Goal: Task Accomplishment & Management: Complete application form

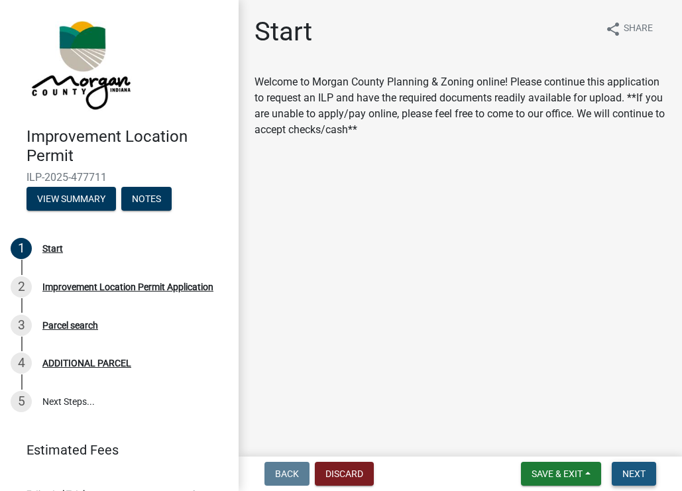
click at [626, 464] on button "Next" at bounding box center [634, 474] width 44 height 24
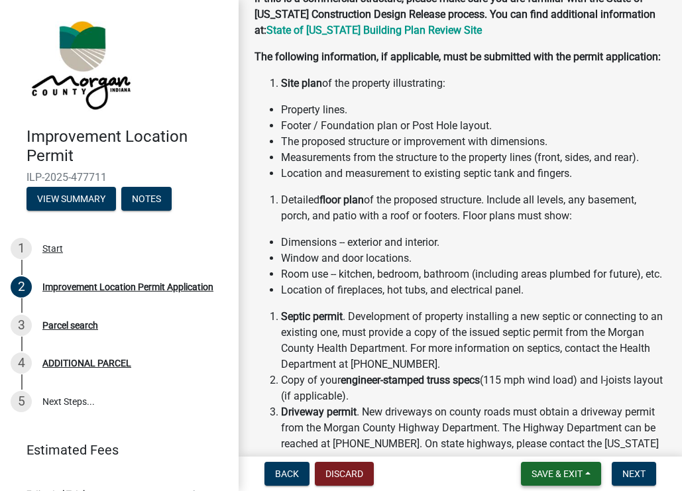
scroll to position [199, 0]
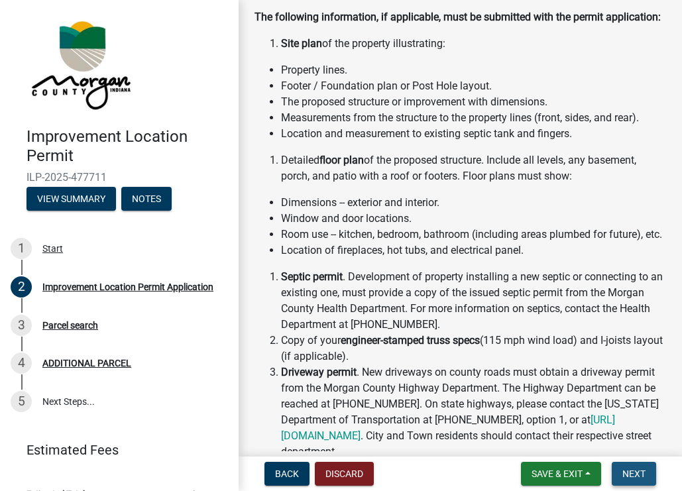
click at [631, 478] on span "Next" at bounding box center [633, 473] width 23 height 11
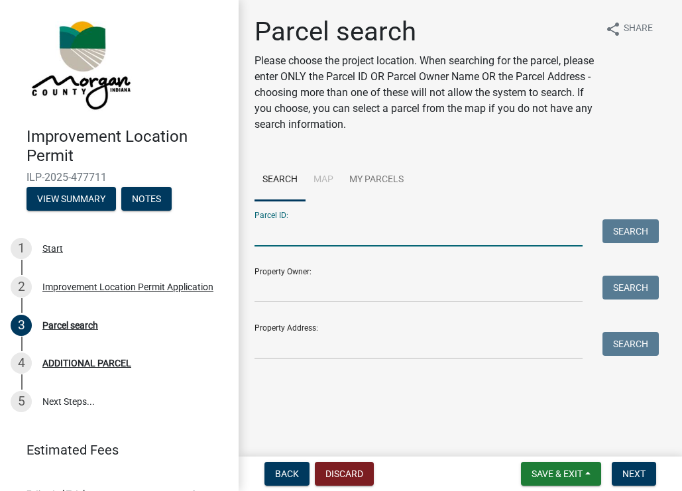
click at [318, 230] on input "Parcel ID:" at bounding box center [418, 232] width 328 height 27
type input "55-09-36-200-005.00-020"
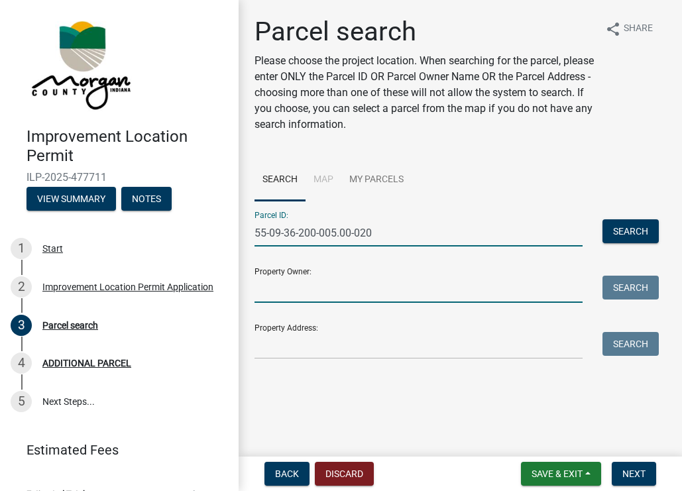
click at [349, 286] on input "Property Owner:" at bounding box center [418, 289] width 328 height 27
type input "[PERSON_NAME]"
type input "[STREET_ADDRESS]"
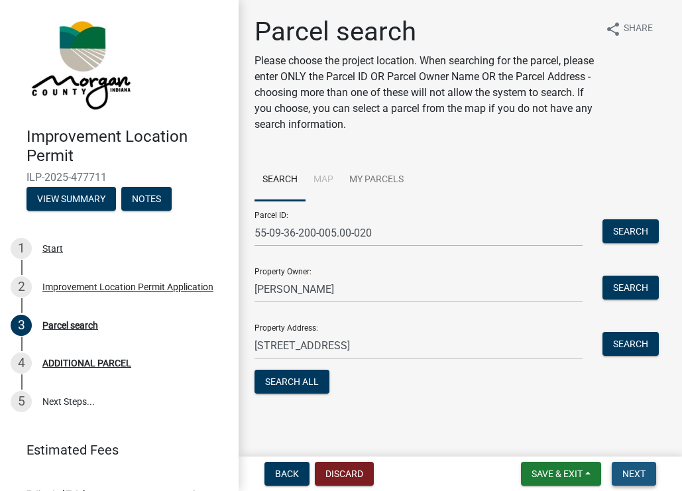
click at [631, 470] on span "Next" at bounding box center [633, 473] width 23 height 11
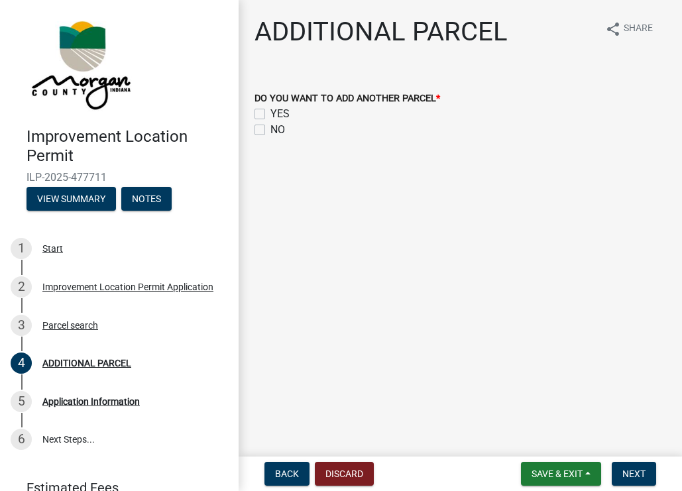
click at [270, 129] on label "NO" at bounding box center [277, 130] width 15 height 16
click at [270, 129] on input "NO" at bounding box center [274, 126] width 9 height 9
checkbox input "true"
checkbox input "false"
checkbox input "true"
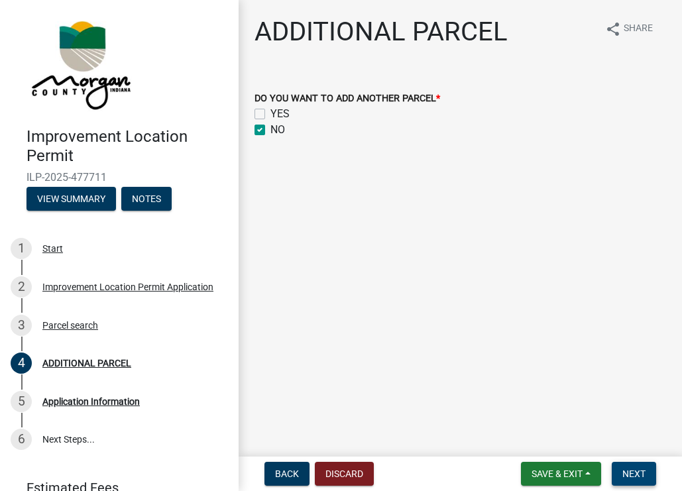
click at [631, 471] on span "Next" at bounding box center [633, 473] width 23 height 11
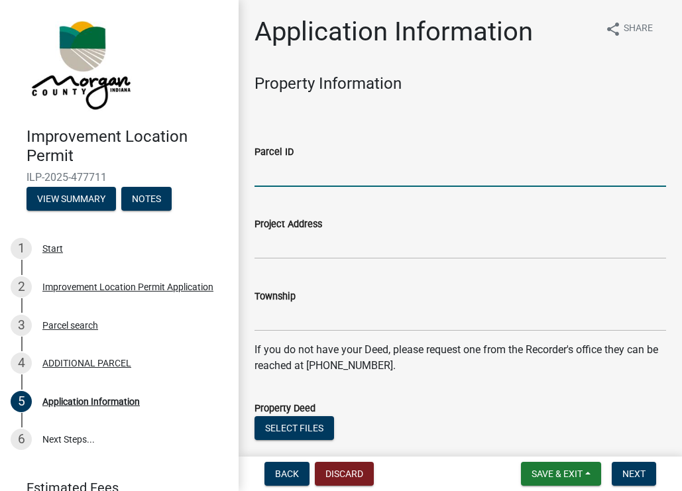
click at [381, 165] on input "Parcel ID" at bounding box center [459, 173] width 411 height 27
click at [551, 127] on div "Parcel ID" at bounding box center [459, 156] width 411 height 62
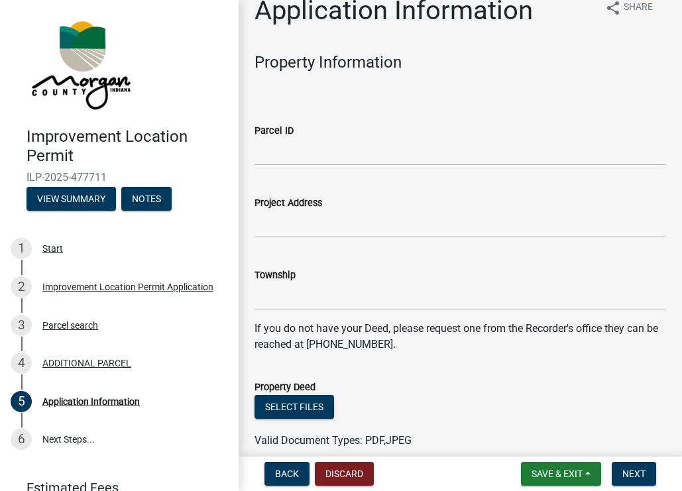
scroll to position [22, 0]
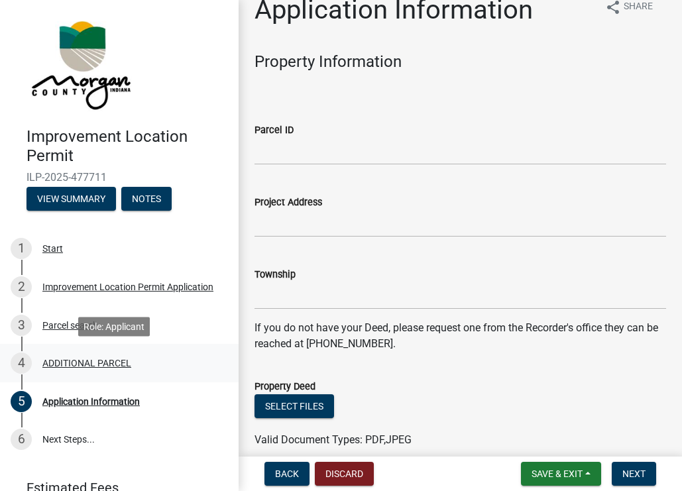
click at [86, 358] on div "ADDITIONAL PARCEL" at bounding box center [86, 362] width 89 height 9
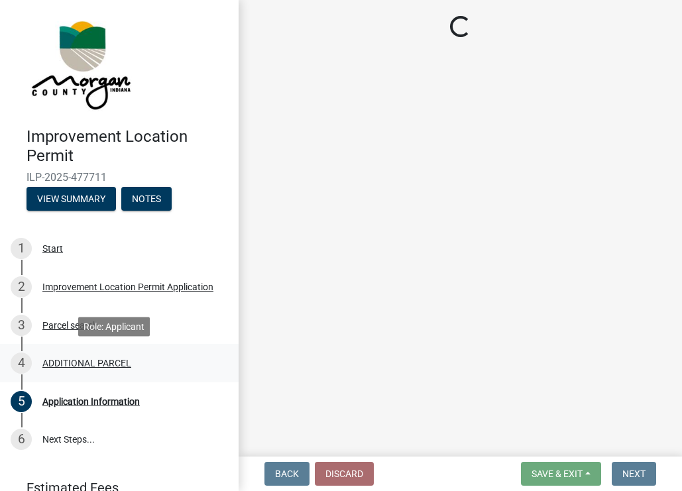
scroll to position [0, 0]
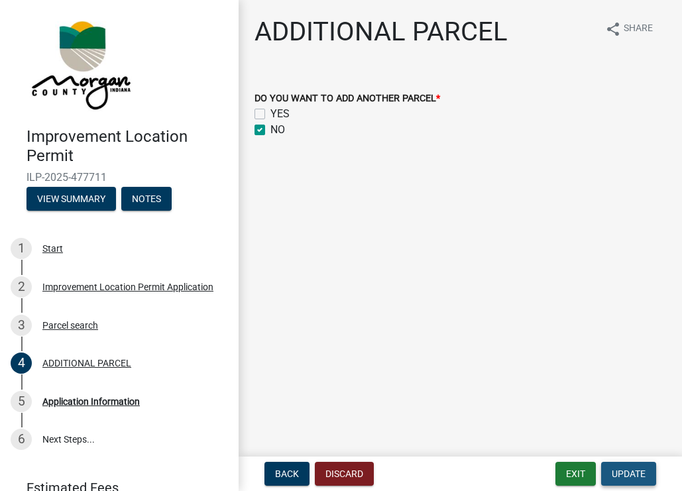
click at [629, 476] on span "Update" at bounding box center [629, 473] width 34 height 11
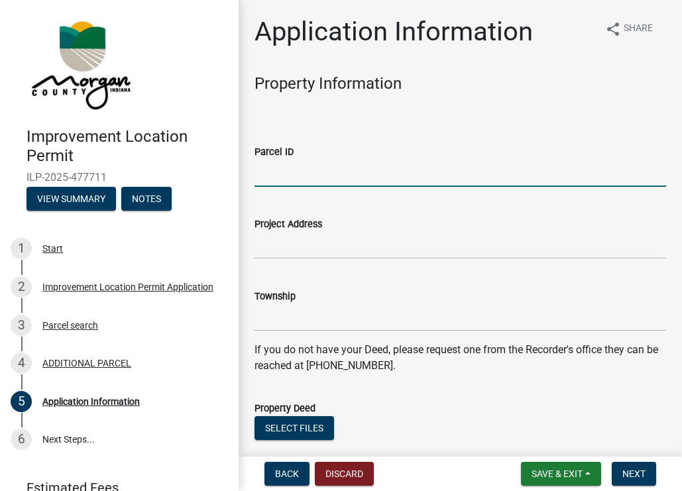
click at [349, 162] on input "Parcel ID" at bounding box center [459, 173] width 411 height 27
type input "55-09-36-200-005.00-020"
type input "Residential"
type textarea "Existing Home, Existing detached garage, small shed"
type input "[PERSON_NAME]"
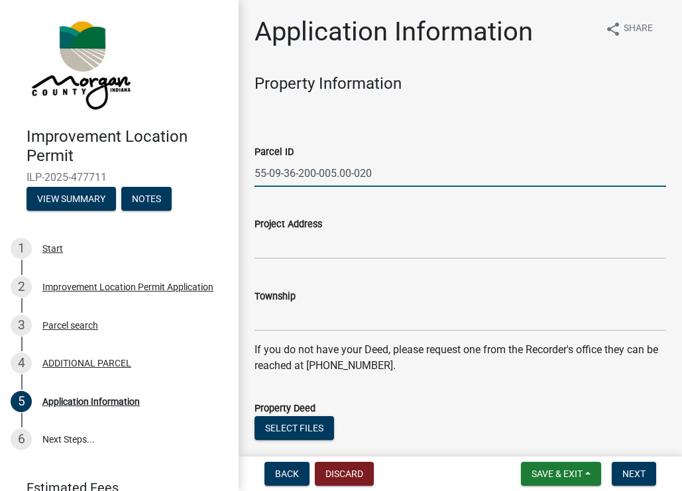
type input "[STREET_ADDRESS]"
click at [355, 246] on input "Project Address" at bounding box center [459, 245] width 411 height 27
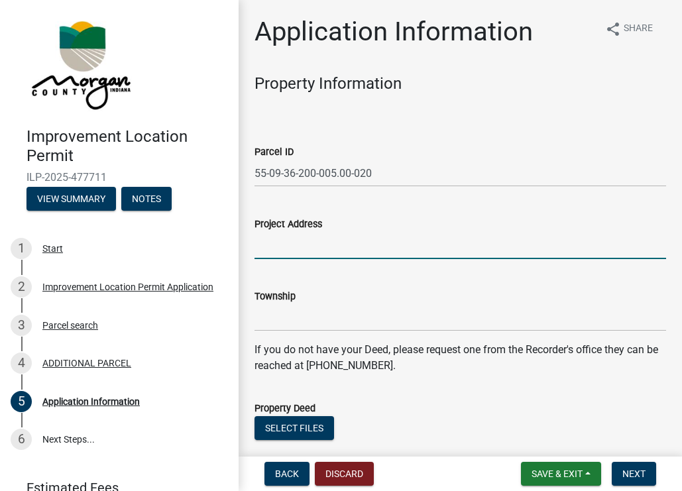
type input "[STREET_ADDRESS]"
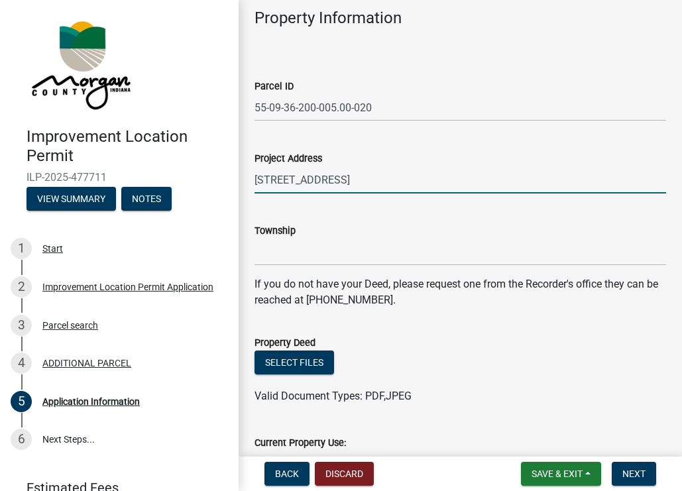
scroll to position [66, 0]
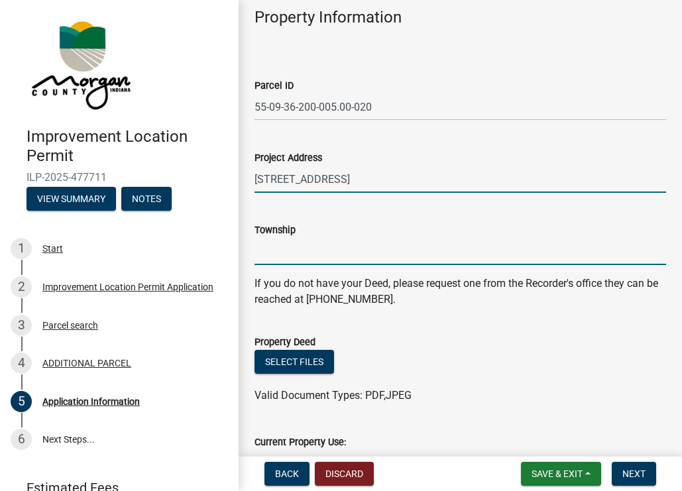
click at [384, 256] on input "Township" at bounding box center [459, 251] width 411 height 27
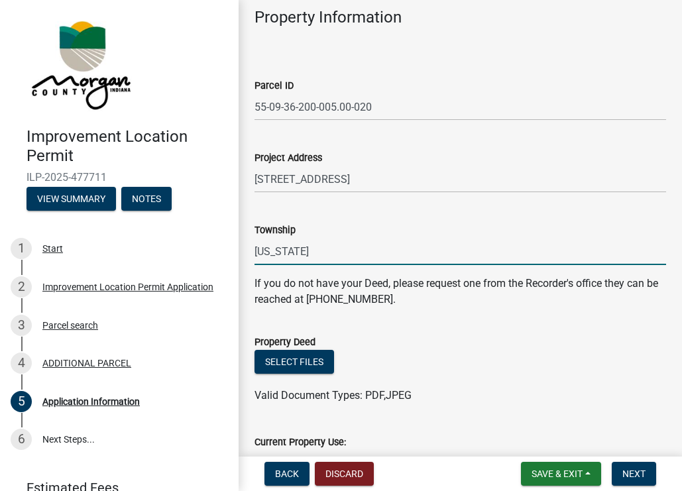
type input "[US_STATE]"
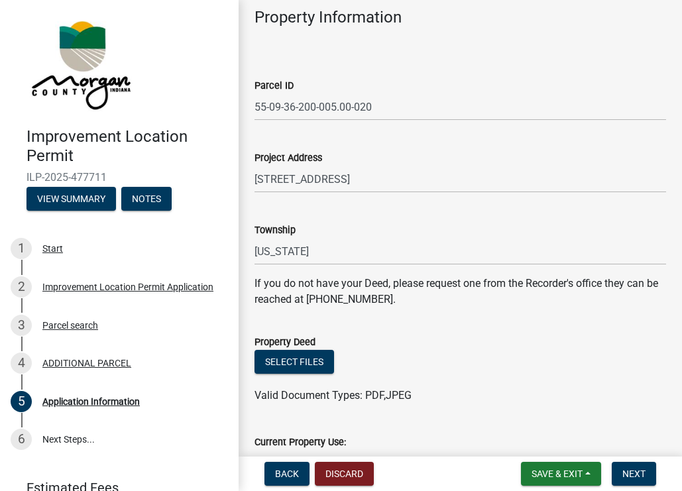
click at [558, 331] on form "Property Deed Select files Valid Document Types: PDF,JPEG" at bounding box center [459, 360] width 411 height 85
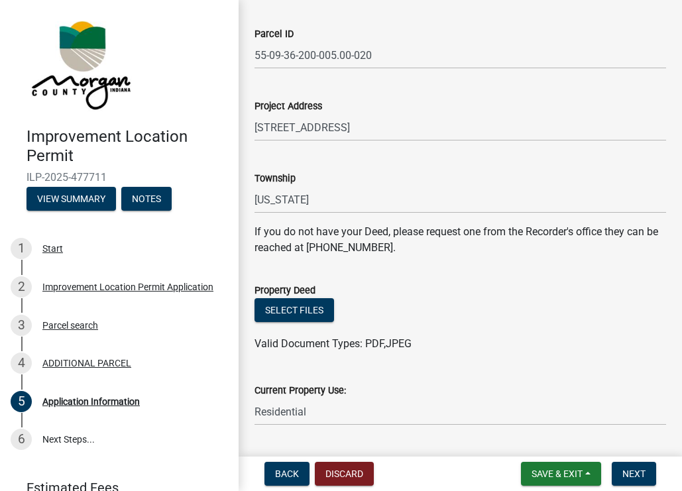
scroll to position [133, 0]
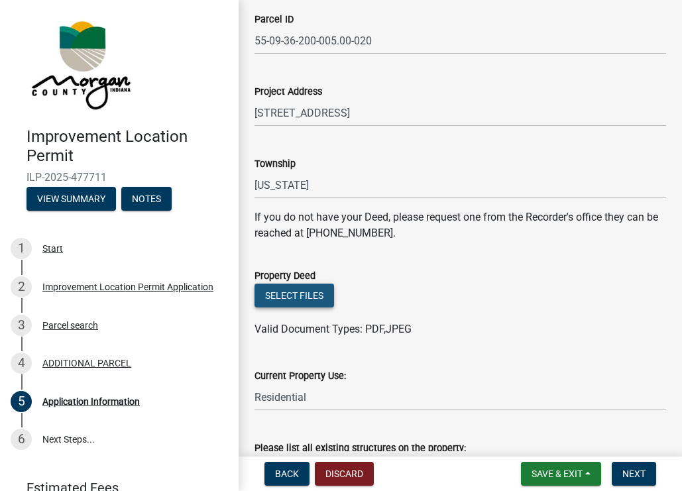
click at [300, 294] on button "Select files" at bounding box center [294, 296] width 80 height 24
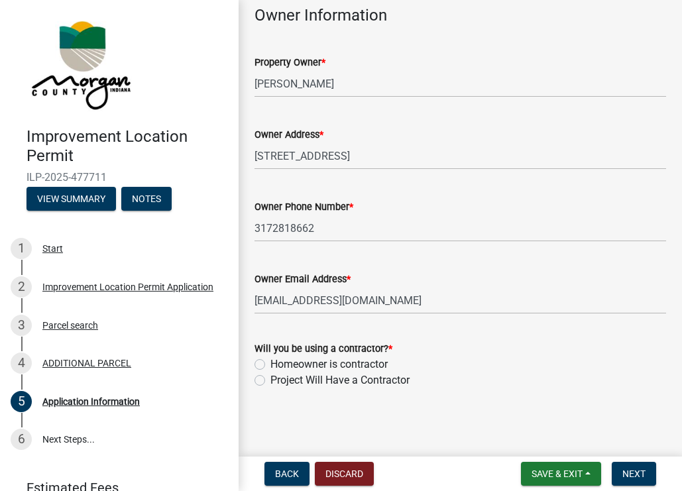
scroll to position [704, 0]
click at [270, 379] on label "Project Will Have a Contractor" at bounding box center [339, 380] width 139 height 16
click at [270, 379] on input "Project Will Have a Contractor" at bounding box center [274, 376] width 9 height 9
radio input "true"
click at [639, 474] on span "Next" at bounding box center [633, 473] width 23 height 11
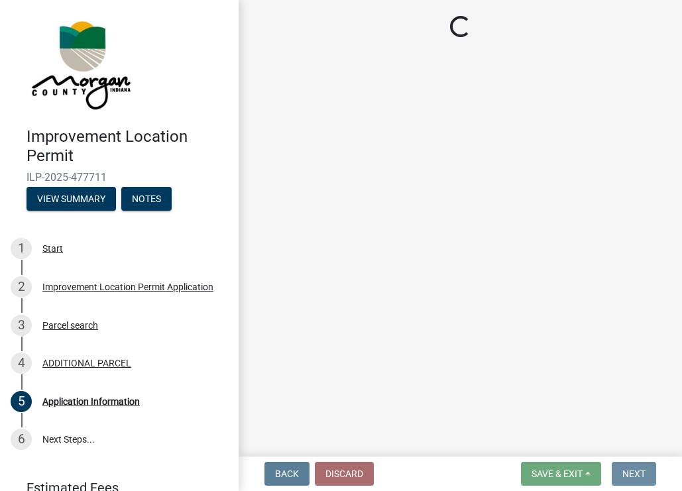
scroll to position [0, 0]
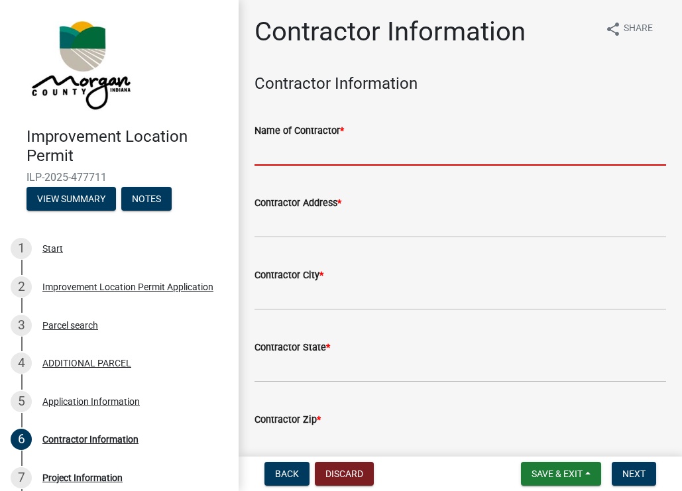
click at [402, 150] on input "Name of Contractor *" at bounding box center [459, 151] width 411 height 27
type input "Coach House Garages"
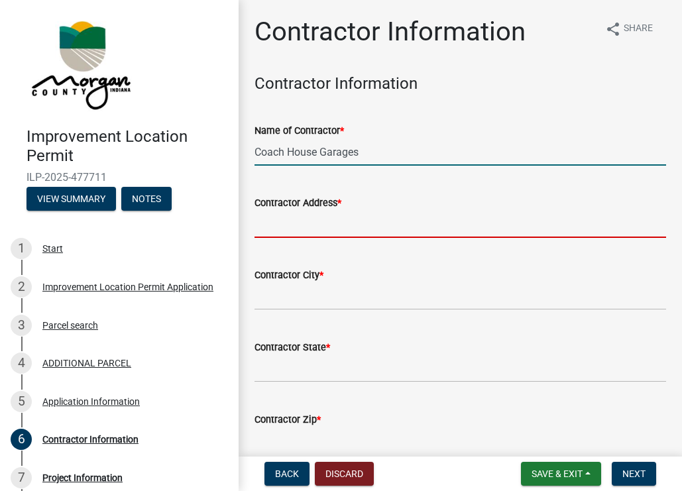
type input "[STREET_ADDRESS]"
type input "[PERSON_NAME]"
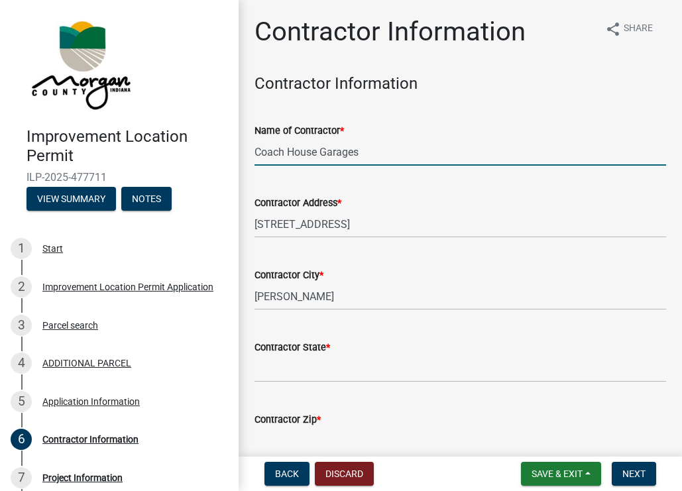
type input "IL"
type input "61911"
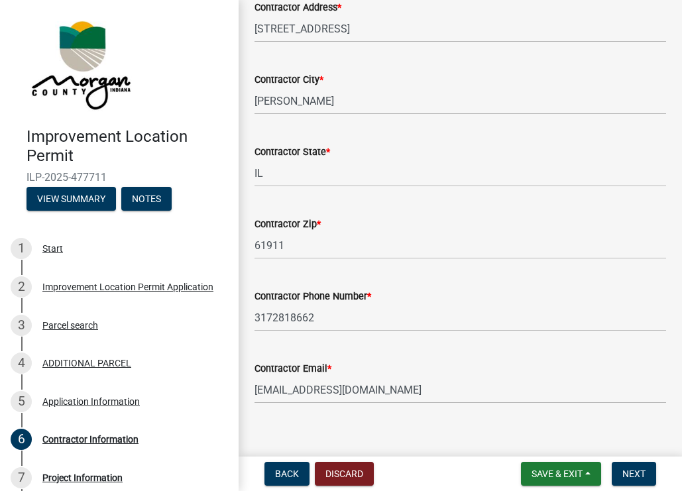
scroll to position [210, 0]
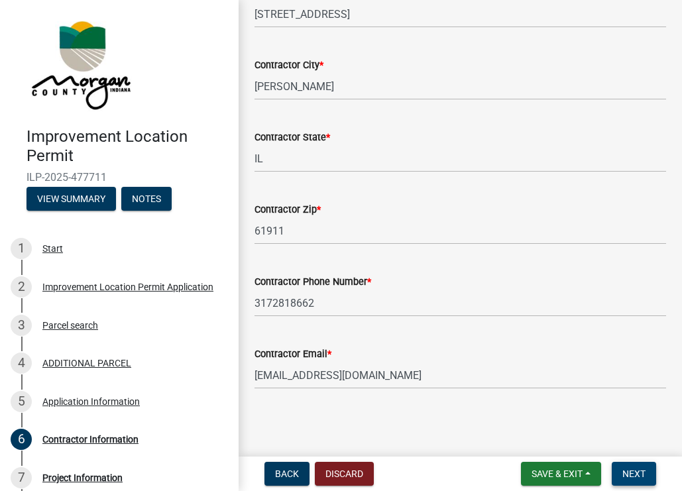
click at [637, 475] on span "Next" at bounding box center [633, 473] width 23 height 11
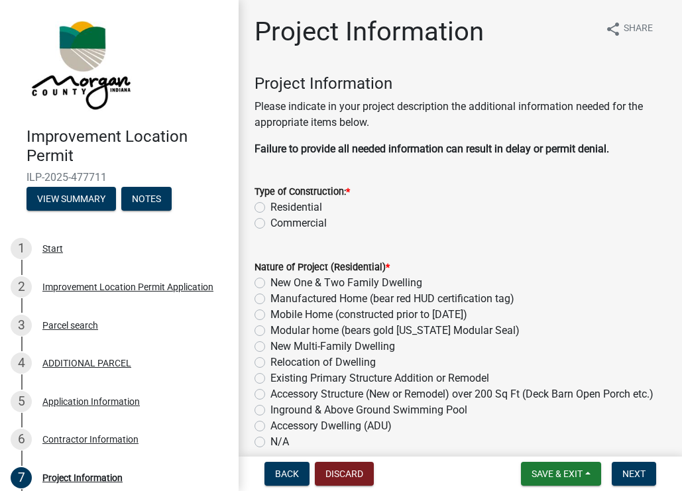
click at [270, 205] on label "Residential" at bounding box center [296, 207] width 52 height 16
click at [270, 205] on input "Residential" at bounding box center [274, 203] width 9 height 9
radio input "true"
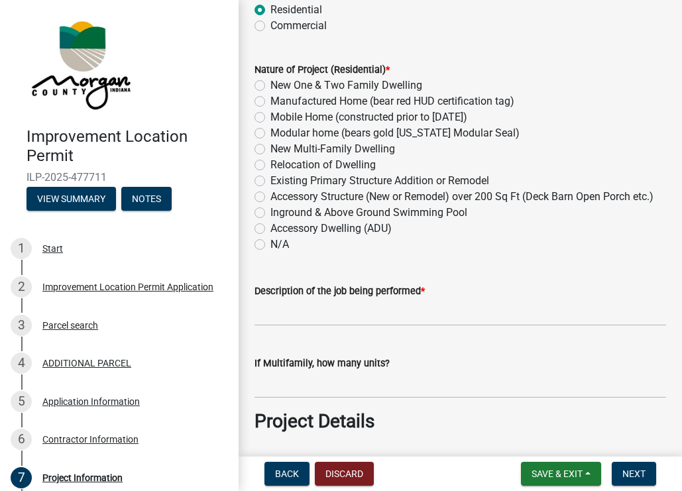
scroll to position [199, 0]
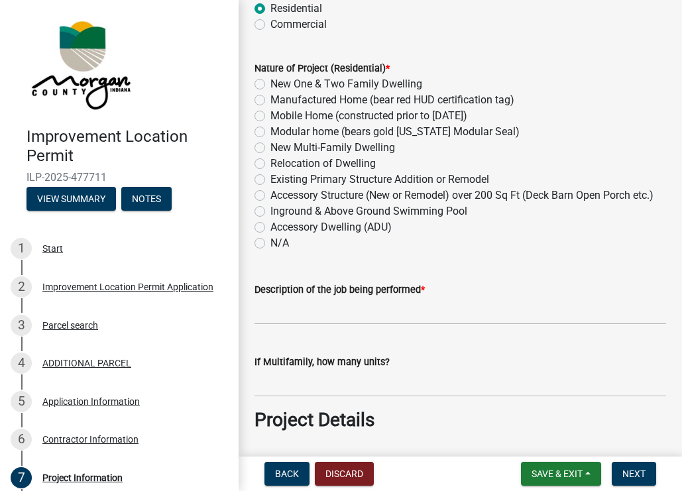
click at [270, 193] on label "Accessory Structure (New or Remodel) over 200 Sq Ft (Deck Barn Open Porch etc.)" at bounding box center [461, 196] width 383 height 16
click at [270, 193] on input "Accessory Structure (New or Remodel) over 200 Sq Ft (Deck Barn Open Porch etc.)" at bounding box center [274, 192] width 9 height 9
radio input "true"
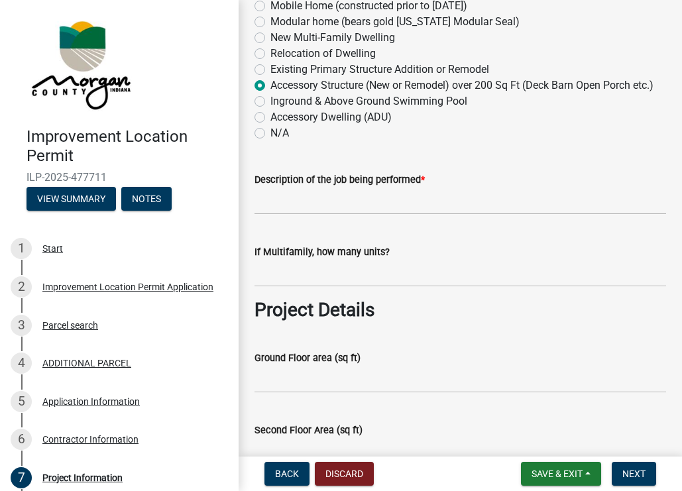
scroll to position [309, 0]
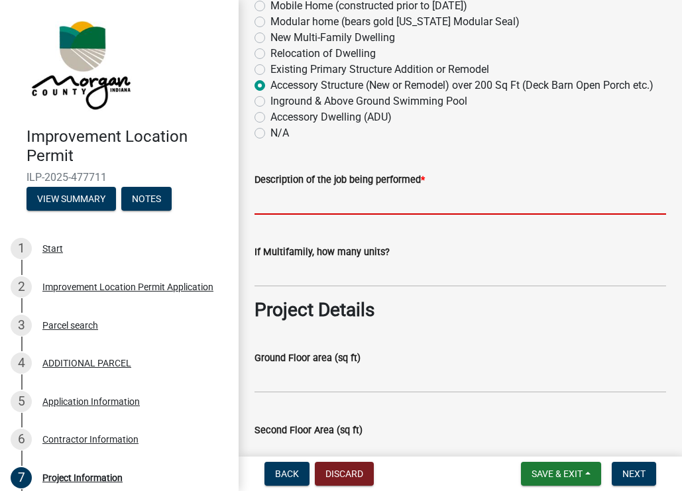
click at [349, 208] on input "Description of the job being performed *" at bounding box center [459, 201] width 411 height 27
type input "Detached garage 16x40 with std 8' sidewalls"
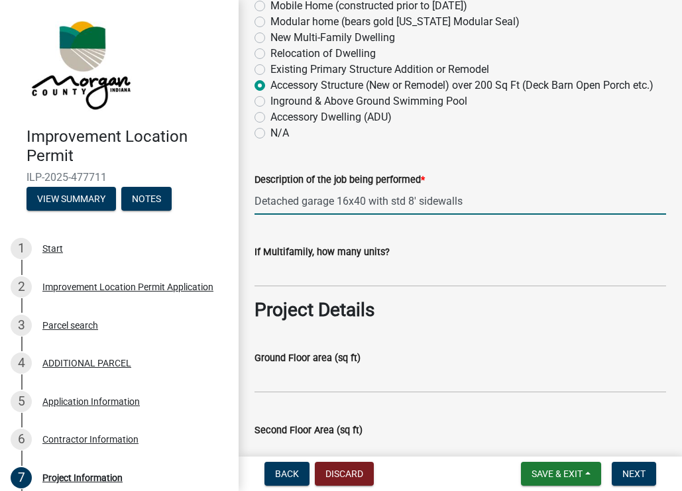
type input "640"
type input "na"
type input "640"
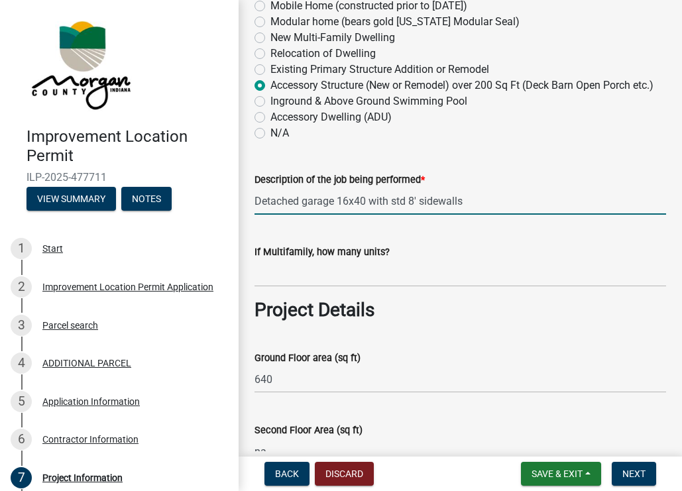
type input "na"
type input "640"
type input "0"
type input "57000"
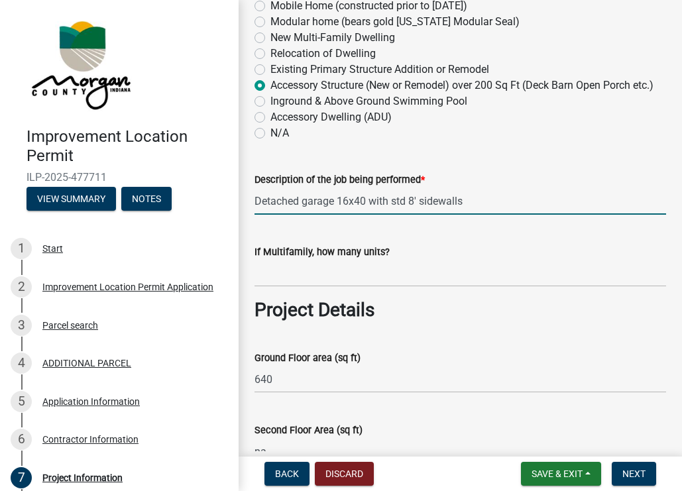
type input "REMC"
type input "NA"
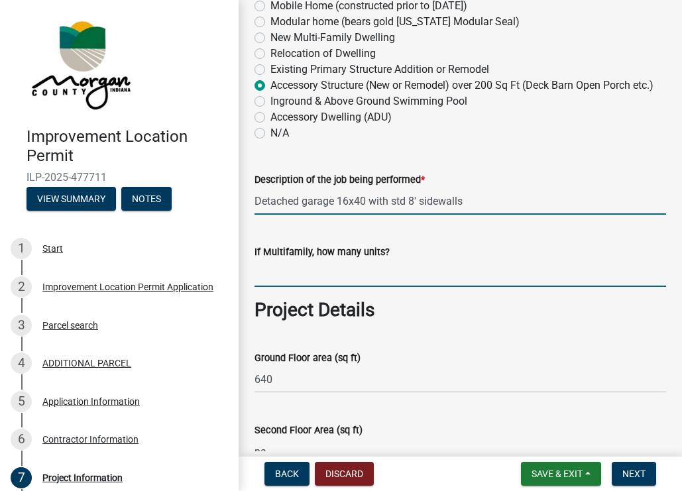
click at [519, 277] on input "text" at bounding box center [459, 273] width 411 height 27
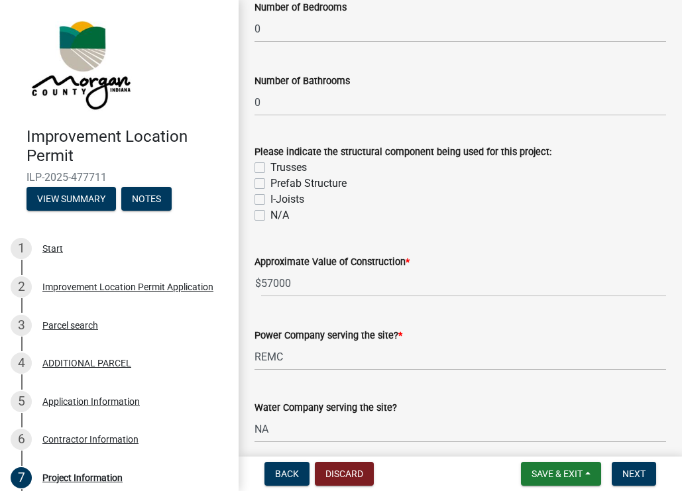
scroll to position [1193, 0]
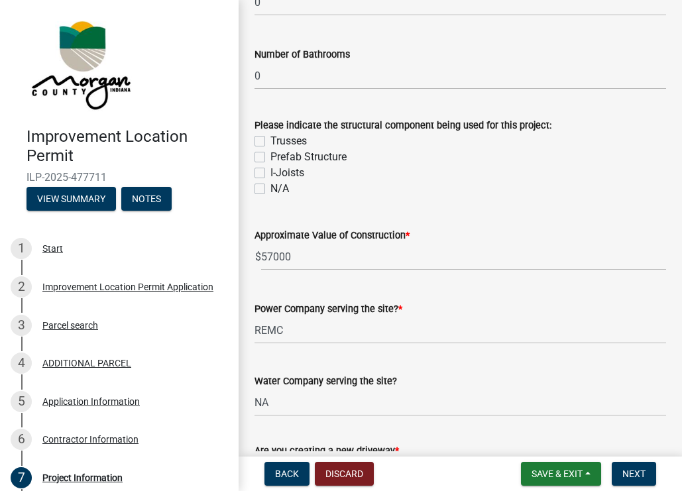
click at [270, 149] on label "Trusses" at bounding box center [288, 141] width 36 height 16
click at [270, 142] on input "Trusses" at bounding box center [274, 137] width 9 height 9
checkbox input "true"
checkbox input "false"
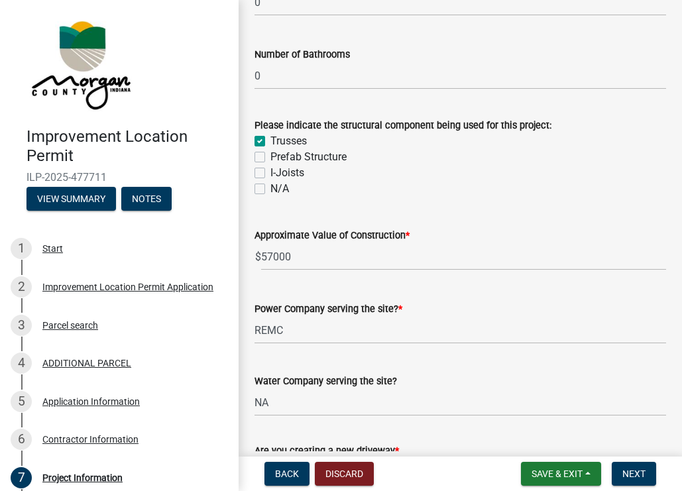
checkbox input "false"
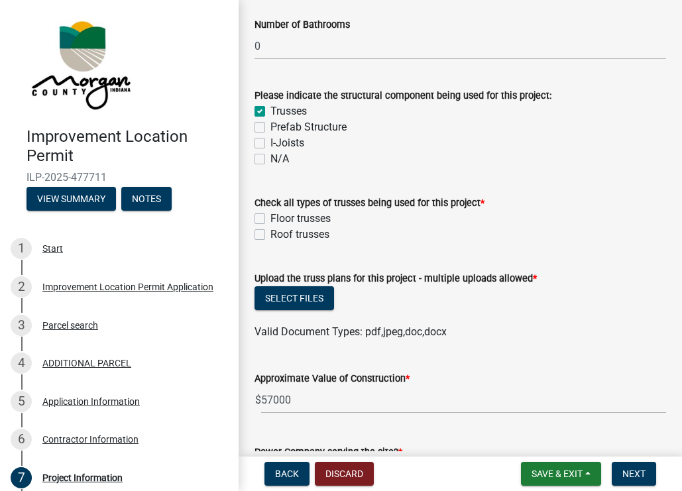
scroll to position [1236, 0]
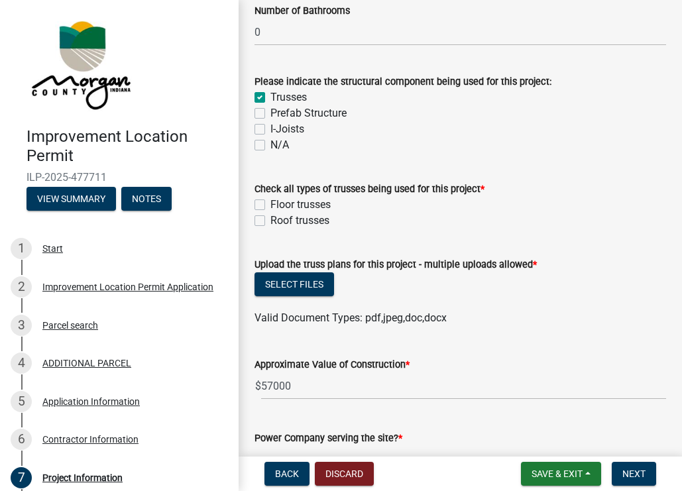
click at [270, 229] on label "Roof trusses" at bounding box center [299, 221] width 59 height 16
click at [270, 221] on input "Roof trusses" at bounding box center [274, 217] width 9 height 9
checkbox input "true"
checkbox input "false"
checkbox input "true"
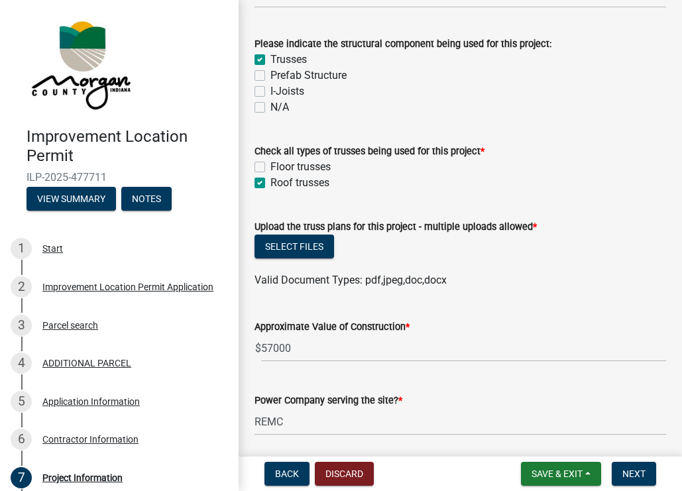
scroll to position [1303, 0]
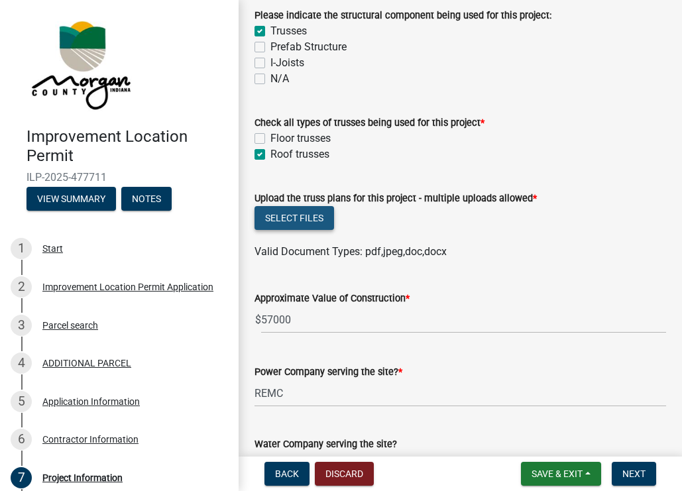
click at [300, 230] on button "Select files" at bounding box center [294, 218] width 80 height 24
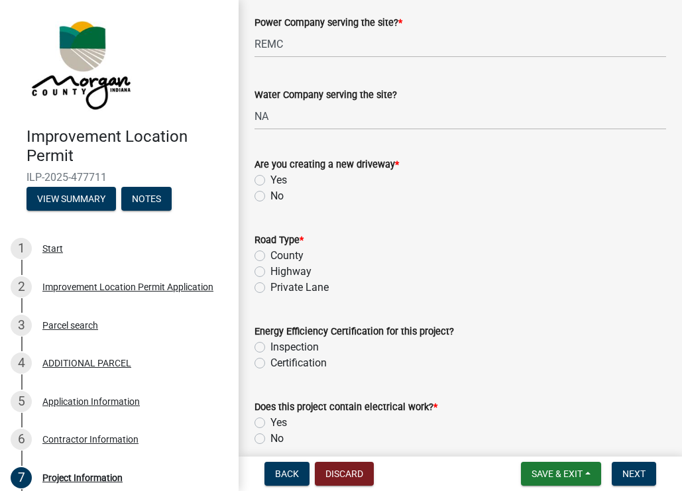
scroll to position [1723, 0]
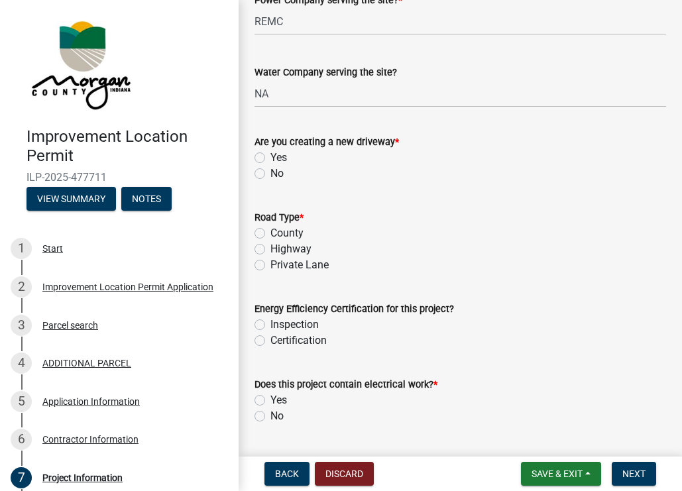
click at [270, 182] on label "No" at bounding box center [276, 174] width 13 height 16
click at [270, 174] on input "No" at bounding box center [274, 170] width 9 height 9
radio input "true"
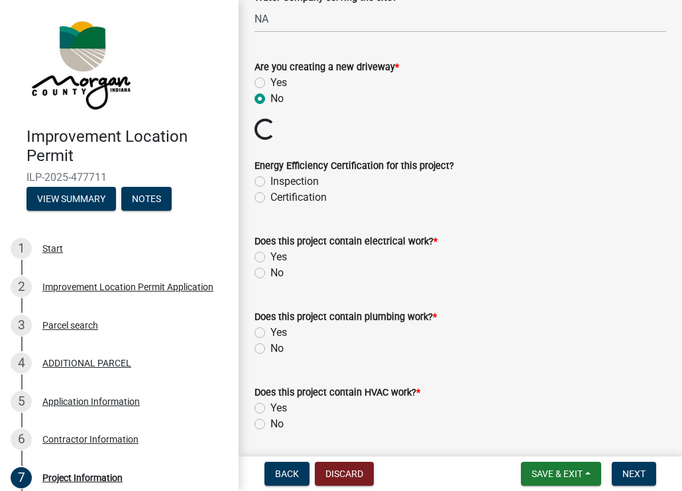
scroll to position [1811, 0]
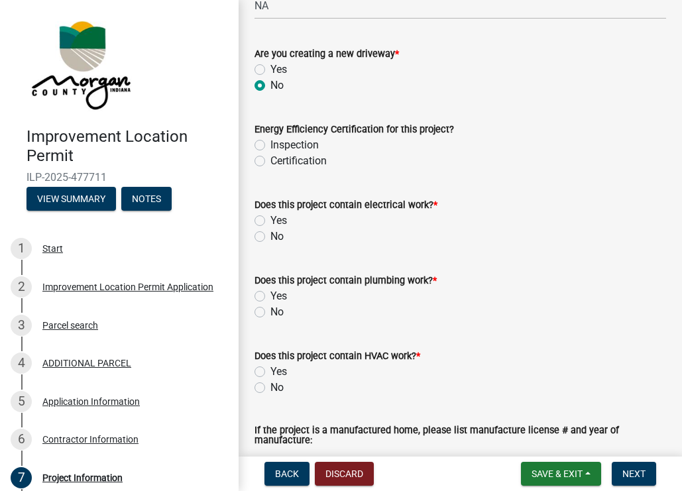
click at [270, 153] on label "Inspection" at bounding box center [294, 145] width 48 height 16
click at [270, 146] on input "Inspection" at bounding box center [274, 141] width 9 height 9
radio input "true"
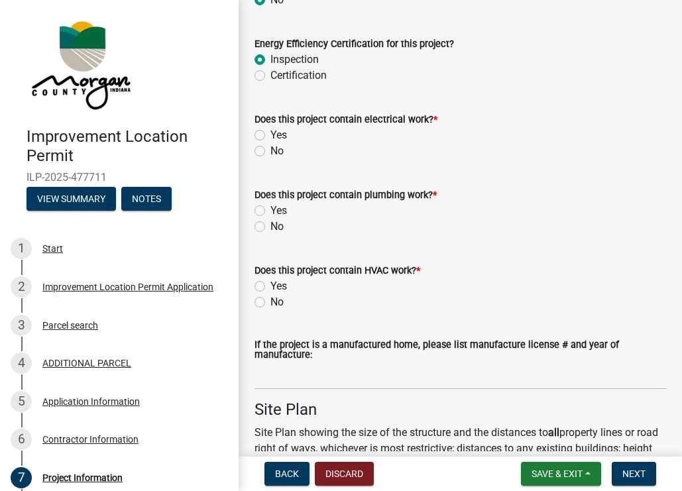
scroll to position [1899, 0]
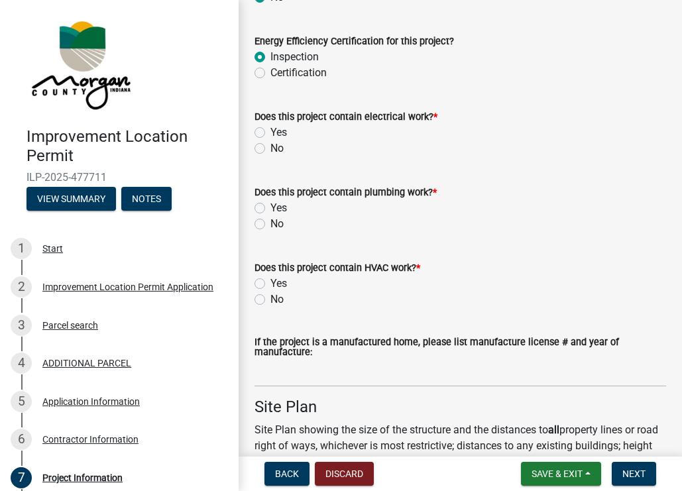
click at [270, 140] on label "Yes" at bounding box center [278, 133] width 17 height 16
click at [270, 133] on input "Yes" at bounding box center [274, 129] width 9 height 9
radio input "true"
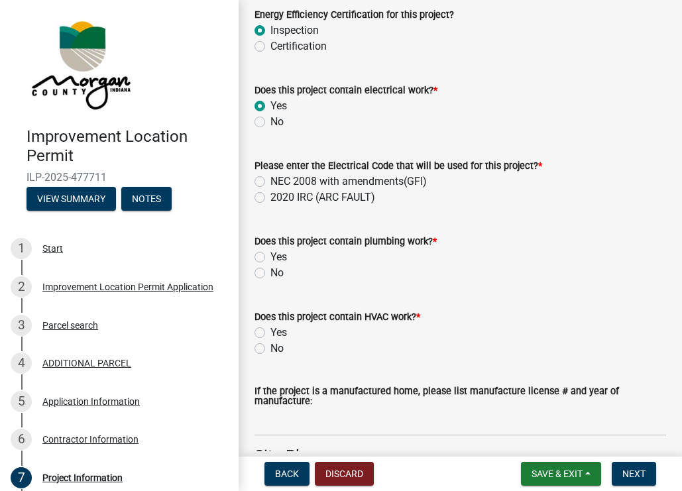
scroll to position [1943, 0]
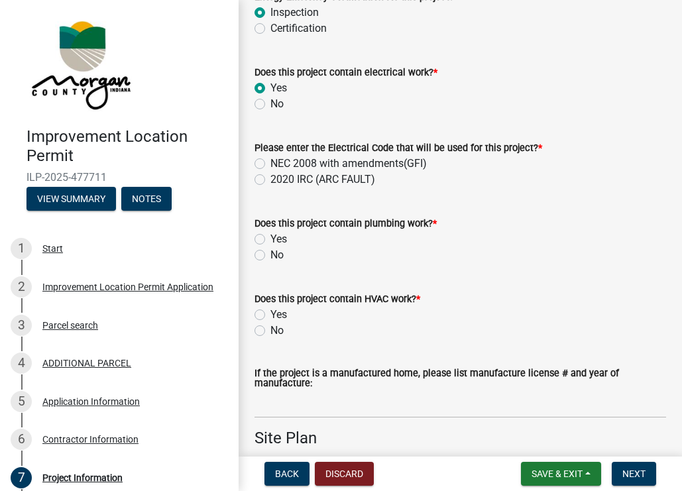
click at [270, 188] on label "2020 IRC (ARC FAULT)" at bounding box center [322, 180] width 105 height 16
click at [270, 180] on input "2020 IRC (ARC FAULT)" at bounding box center [274, 176] width 9 height 9
radio input "true"
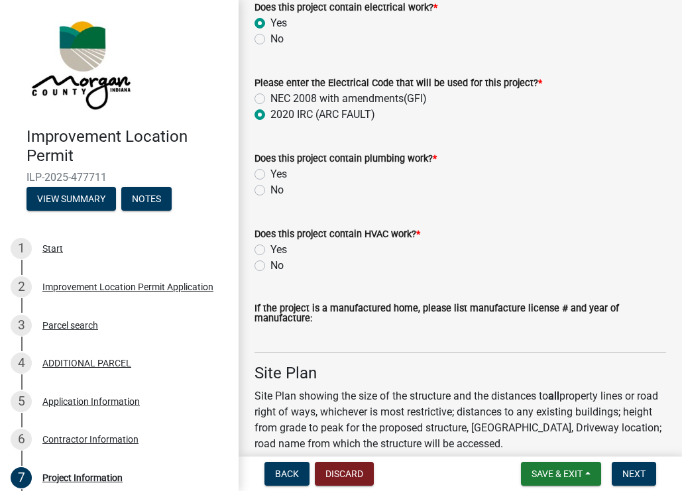
scroll to position [2010, 0]
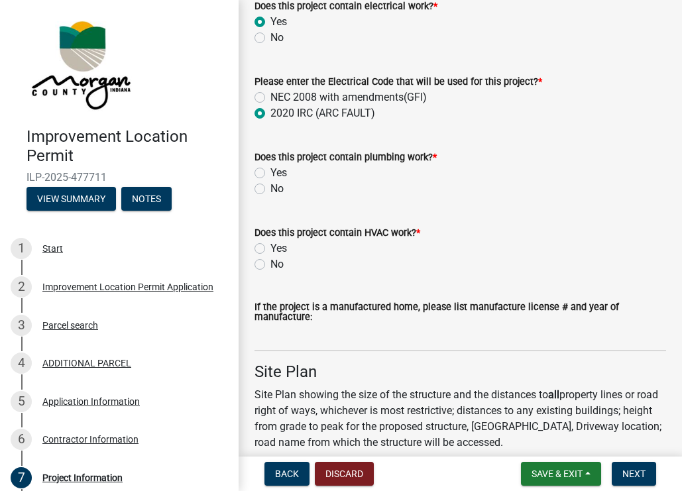
click at [270, 197] on label "No" at bounding box center [276, 189] width 13 height 16
click at [270, 190] on input "No" at bounding box center [274, 185] width 9 height 9
radio input "true"
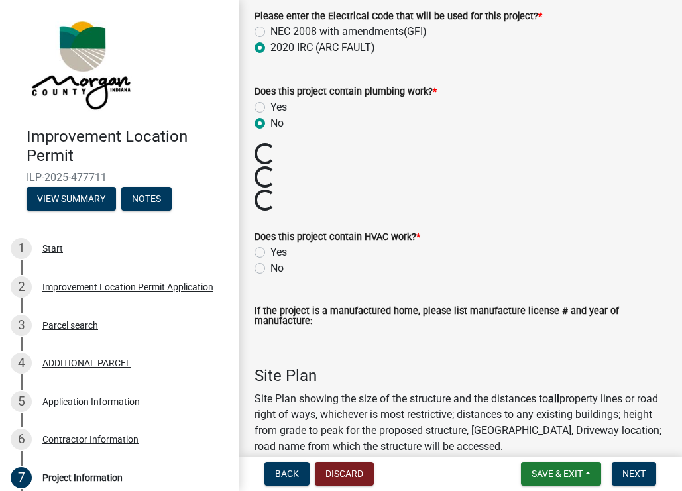
scroll to position [2076, 0]
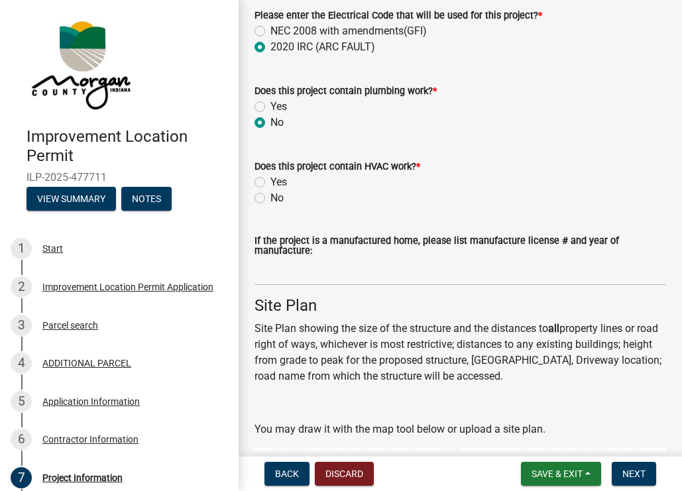
click at [270, 206] on label "No" at bounding box center [276, 198] width 13 height 16
click at [270, 199] on input "No" at bounding box center [274, 194] width 9 height 9
radio input "true"
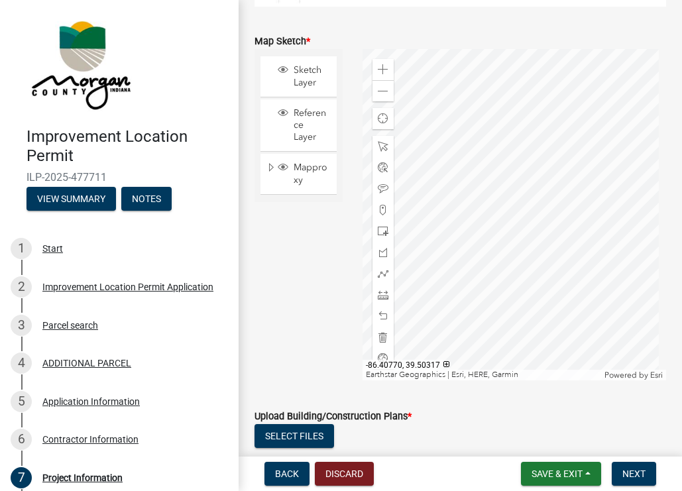
scroll to position [2628, 0]
click at [525, 197] on div at bounding box center [513, 214] width 303 height 331
click at [553, 168] on div at bounding box center [513, 214] width 303 height 331
click at [520, 168] on div at bounding box center [513, 214] width 303 height 331
click at [596, 150] on div at bounding box center [513, 214] width 303 height 331
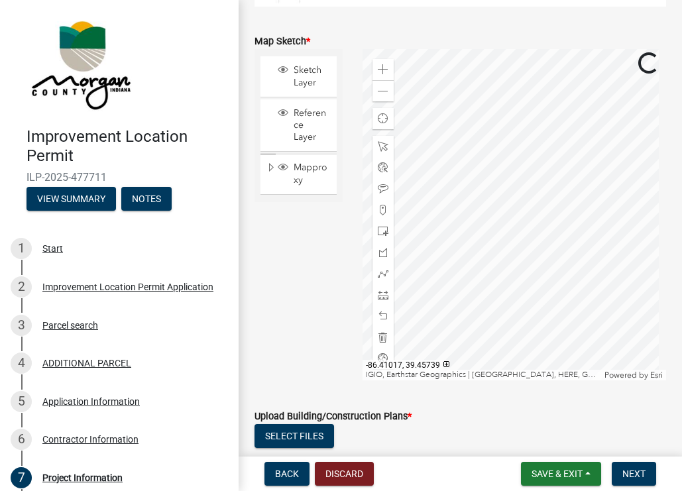
click at [567, 148] on div at bounding box center [513, 214] width 303 height 331
click at [518, 194] on div at bounding box center [513, 214] width 303 height 331
click at [490, 273] on div at bounding box center [513, 214] width 303 height 331
click at [378, 75] on span at bounding box center [383, 69] width 11 height 11
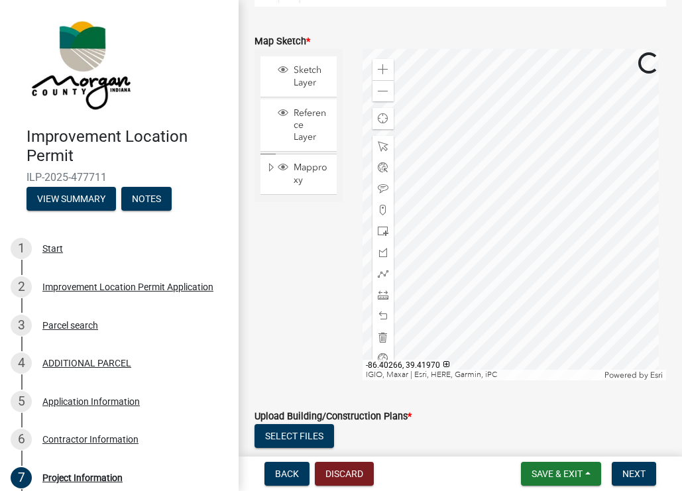
click at [460, 239] on div at bounding box center [513, 214] width 303 height 331
click at [531, 306] on div at bounding box center [513, 214] width 303 height 331
click at [463, 233] on div at bounding box center [513, 214] width 303 height 331
click at [480, 199] on div at bounding box center [513, 214] width 303 height 331
click at [666, 140] on div at bounding box center [513, 214] width 303 height 331
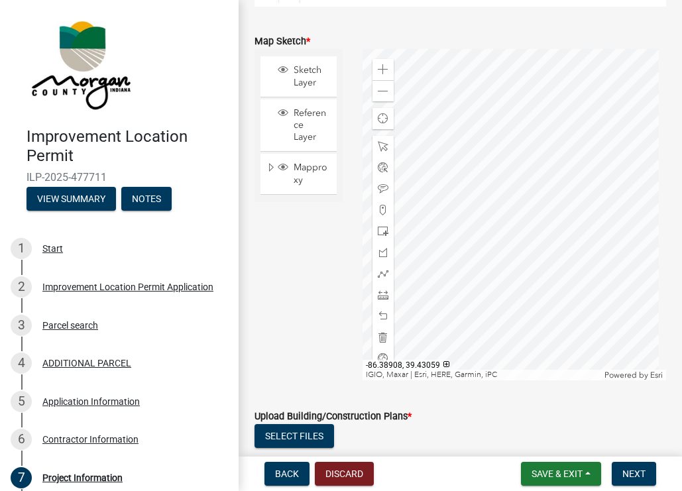
click at [632, 192] on div at bounding box center [513, 214] width 303 height 331
click at [563, 199] on div at bounding box center [513, 214] width 303 height 331
click at [525, 135] on div at bounding box center [513, 214] width 303 height 331
click at [579, 154] on div at bounding box center [513, 214] width 303 height 331
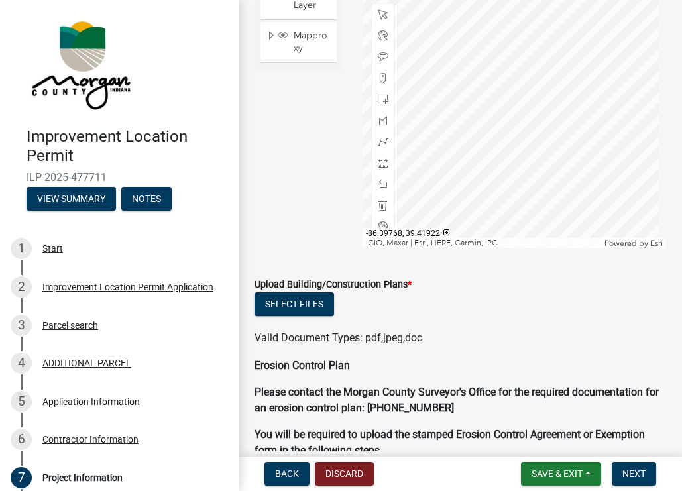
scroll to position [2760, 0]
click at [305, 315] on button "Select files" at bounding box center [294, 304] width 80 height 24
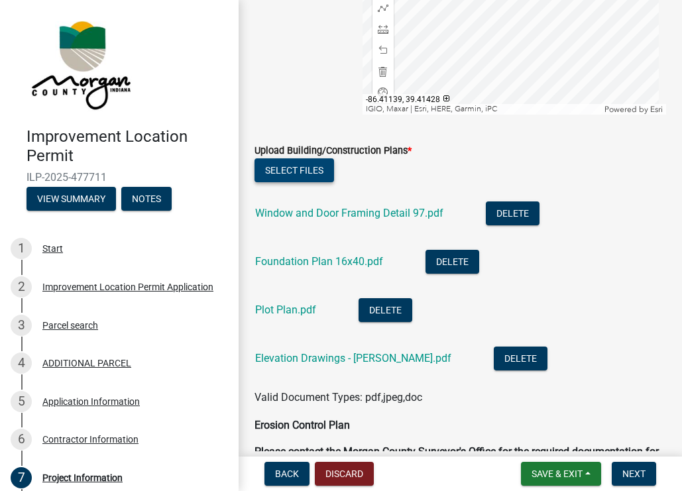
scroll to position [2893, 0]
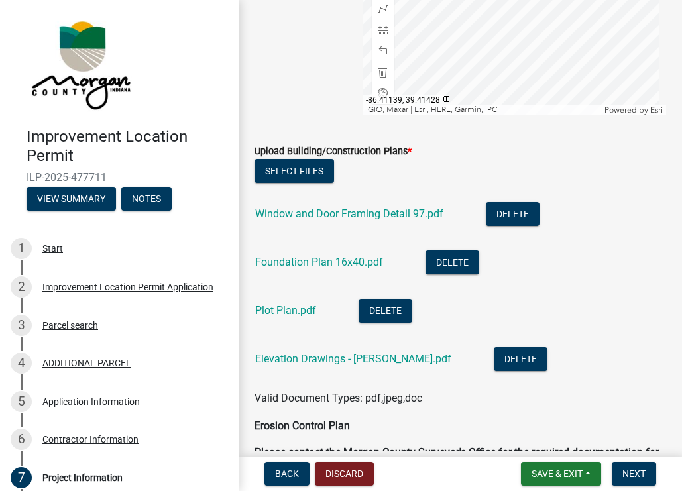
click at [458, 390] on ul "Window and Door Framing Detail 97.pdf Delete Foundation Plan 16x40.pdf Delete P…" at bounding box center [459, 288] width 411 height 204
click at [284, 181] on button "Select files" at bounding box center [294, 171] width 80 height 24
click at [298, 183] on button "Select files" at bounding box center [294, 171] width 80 height 24
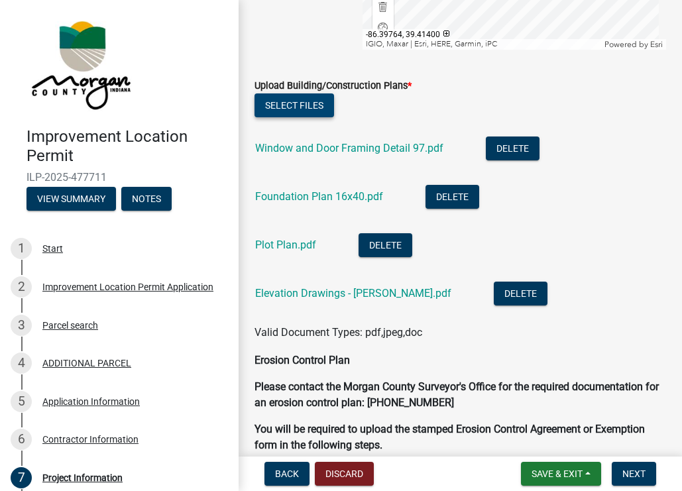
scroll to position [2959, 0]
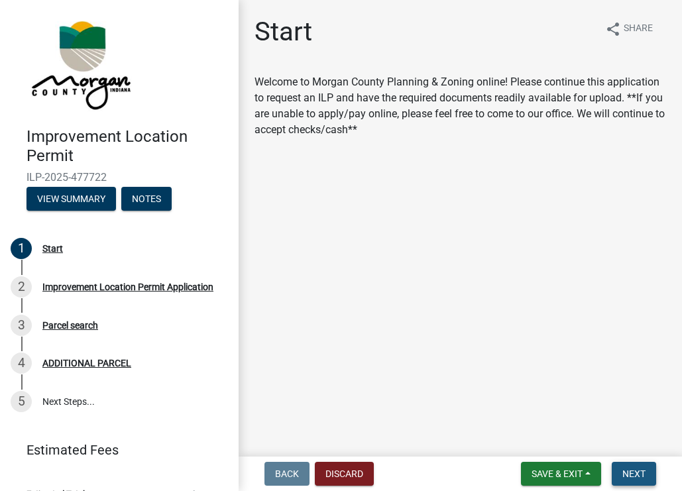
click at [631, 473] on span "Next" at bounding box center [633, 473] width 23 height 11
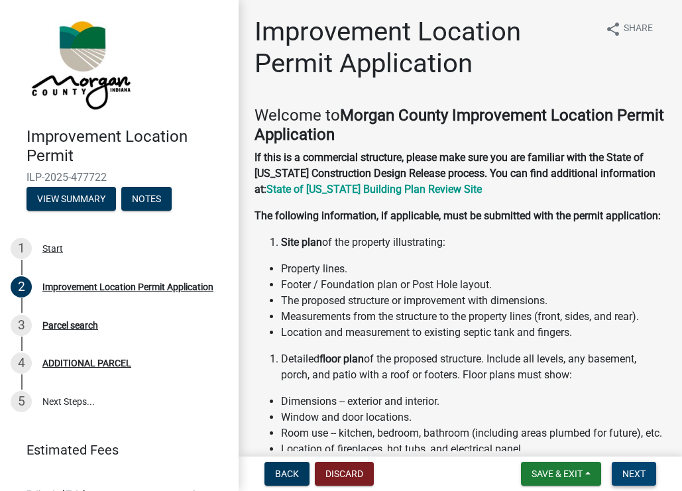
click at [631, 473] on span "Next" at bounding box center [633, 473] width 23 height 11
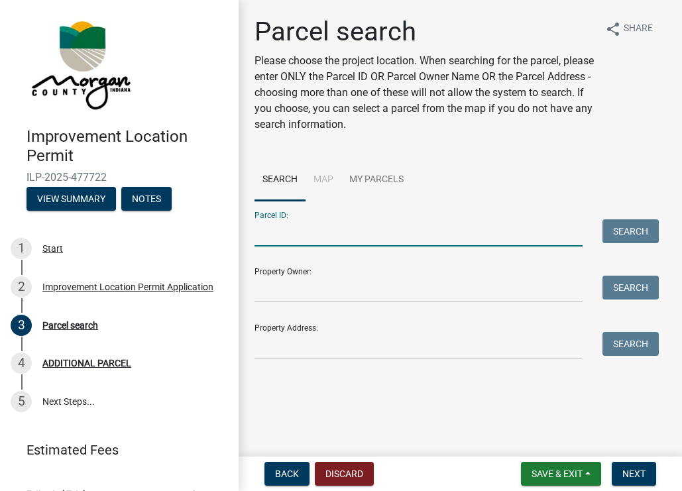
click at [352, 235] on input "Parcel ID:" at bounding box center [418, 232] width 328 height 27
type input "55-09-36-200-005.00-020"
type input "[PERSON_NAME]"
type input "[STREET_ADDRESS]"
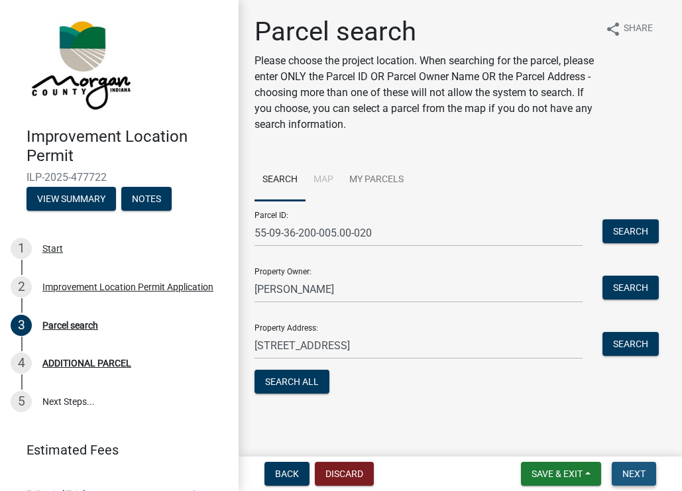
click at [639, 472] on span "Next" at bounding box center [633, 473] width 23 height 11
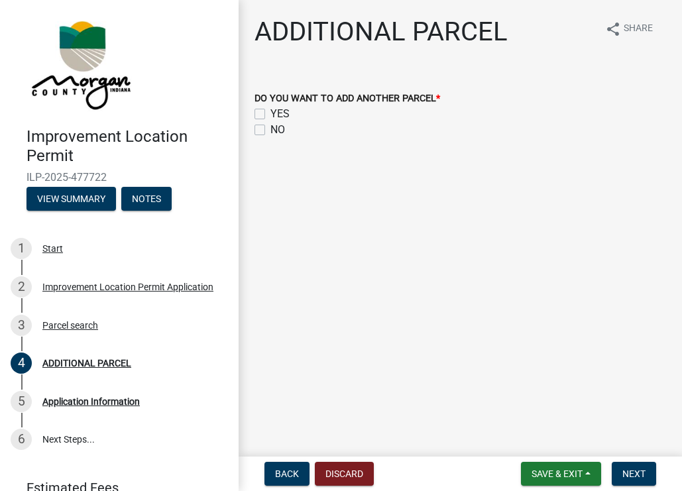
click at [270, 125] on label "NO" at bounding box center [277, 130] width 15 height 16
click at [270, 125] on input "NO" at bounding box center [274, 126] width 9 height 9
checkbox input "true"
checkbox input "false"
checkbox input "true"
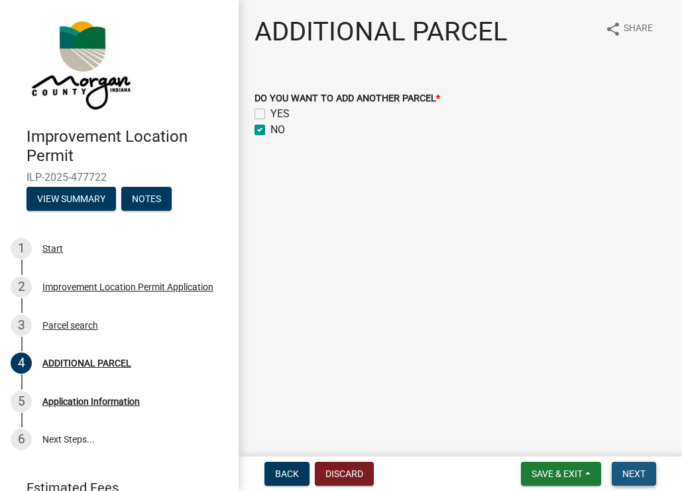
click at [631, 474] on span "Next" at bounding box center [633, 473] width 23 height 11
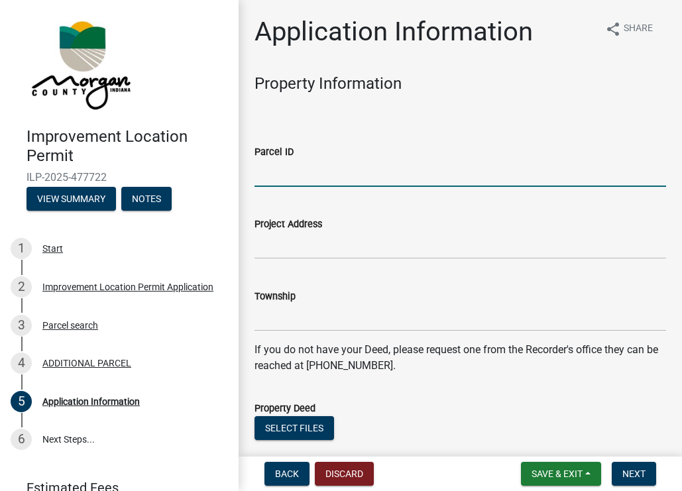
click at [419, 173] on input "Parcel ID" at bounding box center [459, 173] width 411 height 27
type input "55-09-36-200-005.00-020"
type input "[STREET_ADDRESS]"
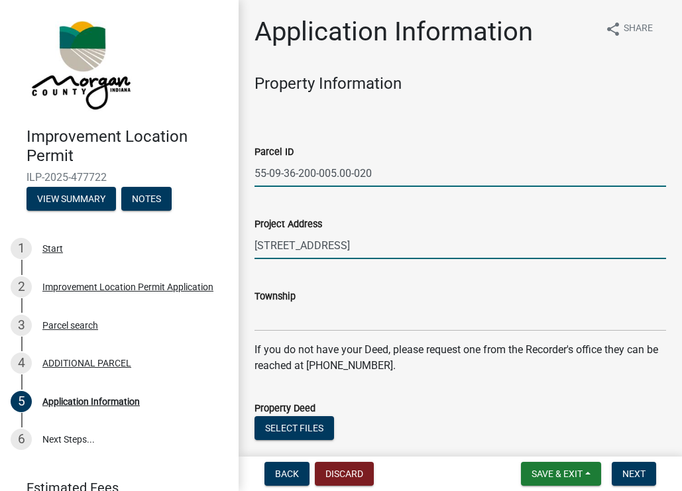
type input "[US_STATE]"
type input "Residential"
type input "[PERSON_NAME]"
type input "[STREET_ADDRESS]"
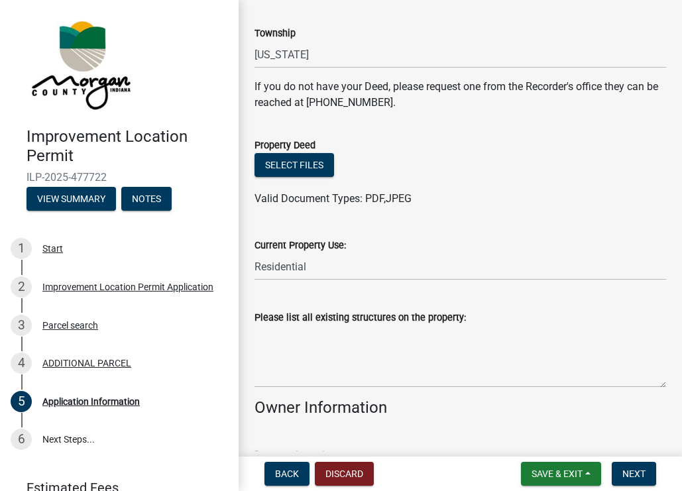
scroll to position [265, 0]
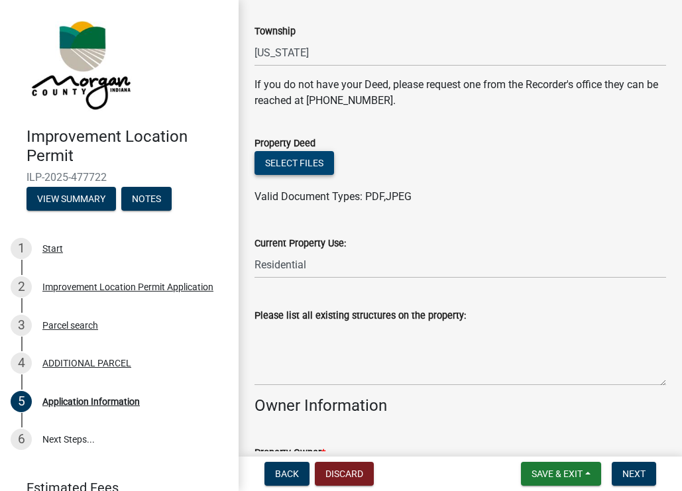
click at [303, 156] on button "Select files" at bounding box center [294, 163] width 80 height 24
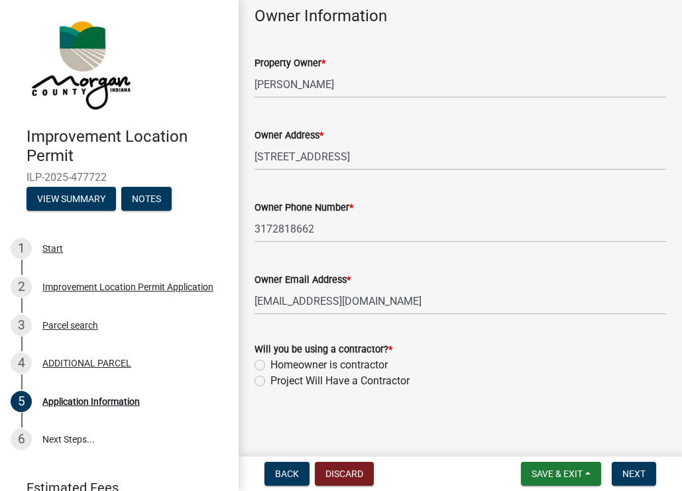
scroll to position [704, 0]
click at [270, 378] on label "Project Will Have a Contractor" at bounding box center [339, 380] width 139 height 16
click at [270, 378] on input "Project Will Have a Contractor" at bounding box center [274, 376] width 9 height 9
radio input "true"
click at [627, 470] on span "Next" at bounding box center [633, 473] width 23 height 11
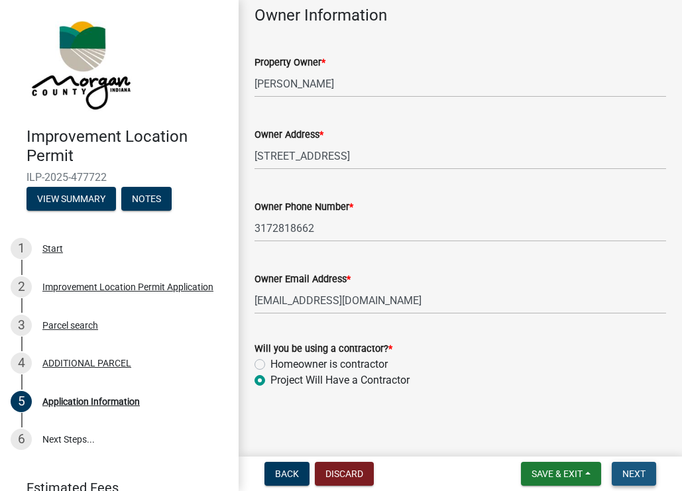
scroll to position [0, 0]
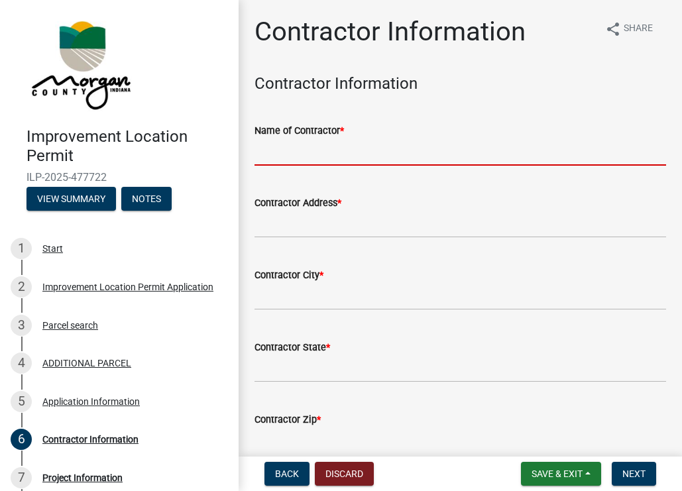
click at [445, 154] on input "Name of Contractor *" at bounding box center [459, 151] width 411 height 27
type input "Coach House Garages"
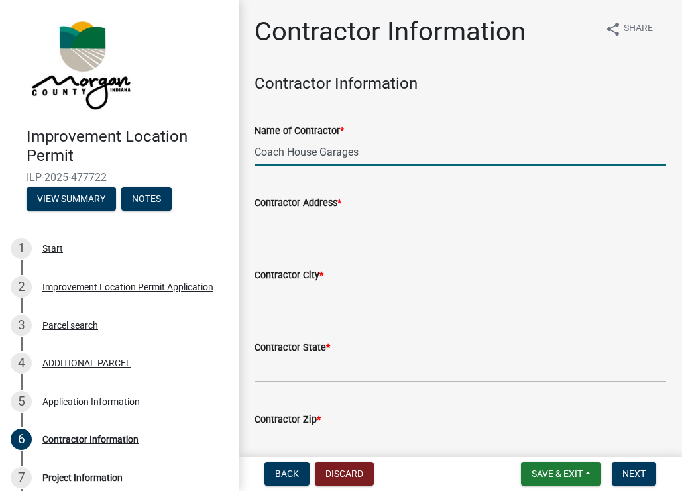
type input "[STREET_ADDRESS]"
type input "[PERSON_NAME]"
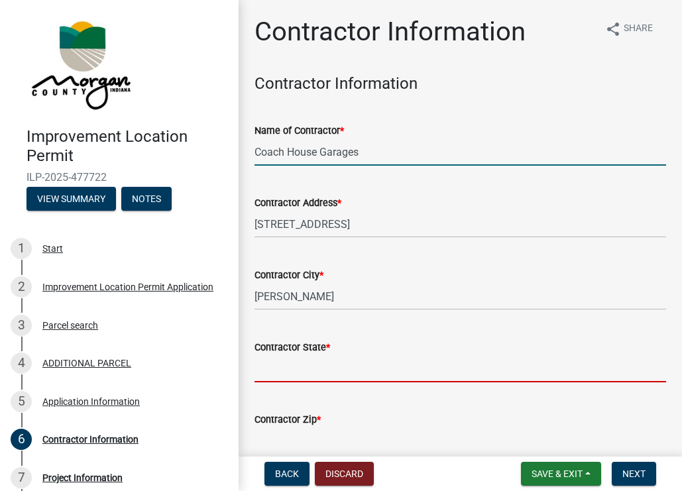
type input "IL"
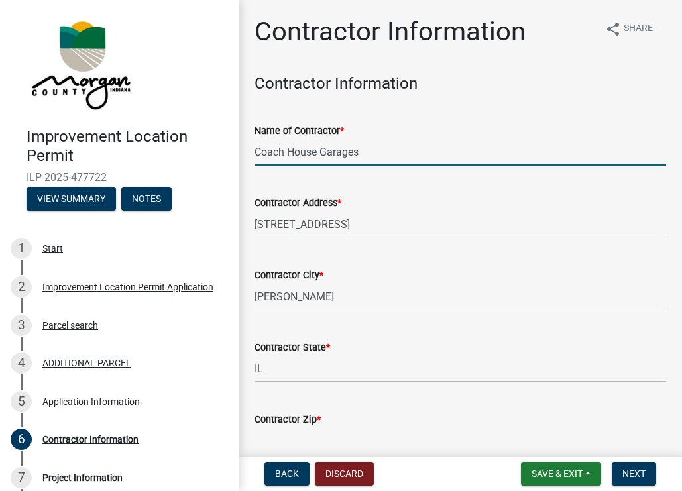
type input "61911"
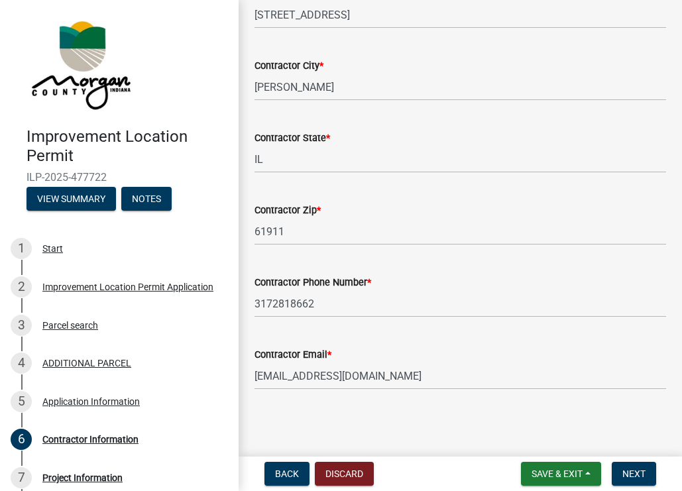
scroll to position [210, 0]
click at [637, 472] on span "Next" at bounding box center [633, 473] width 23 height 11
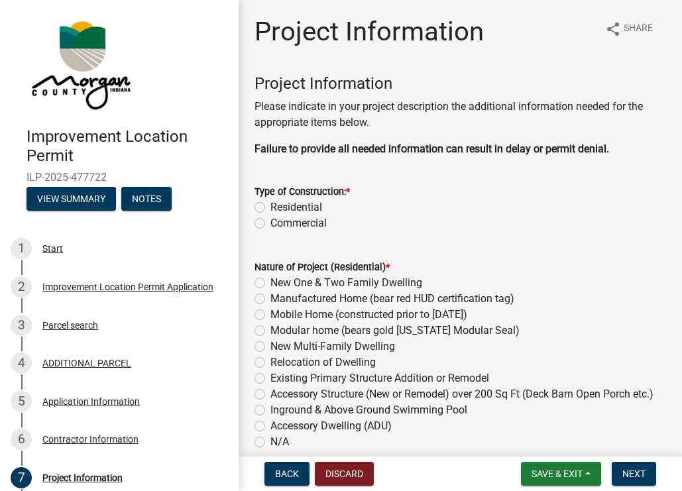
click at [270, 208] on label "Residential" at bounding box center [296, 207] width 52 height 16
click at [270, 208] on input "Residential" at bounding box center [274, 203] width 9 height 9
radio input "true"
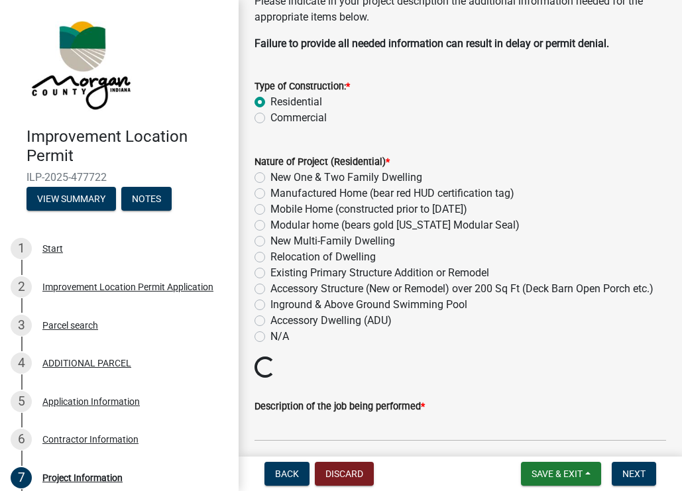
scroll to position [133, 0]
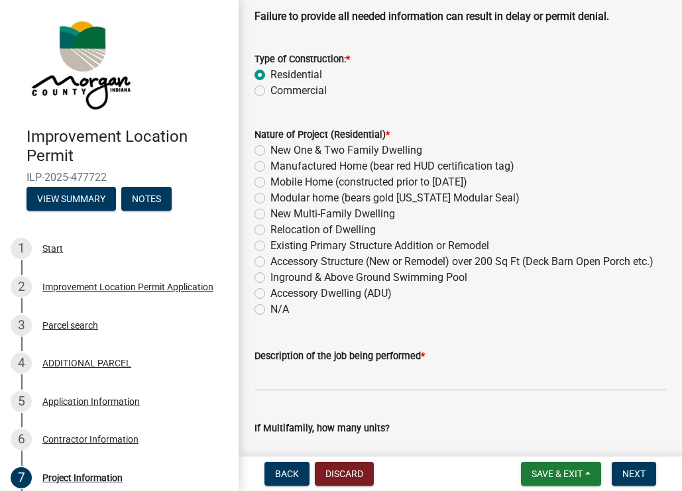
click at [270, 262] on label "Accessory Structure (New or Remodel) over 200 Sq Ft (Deck Barn Open Porch etc.)" at bounding box center [461, 262] width 383 height 16
click at [270, 262] on input "Accessory Structure (New or Remodel) over 200 Sq Ft (Deck Barn Open Porch etc.)" at bounding box center [274, 258] width 9 height 9
radio input "true"
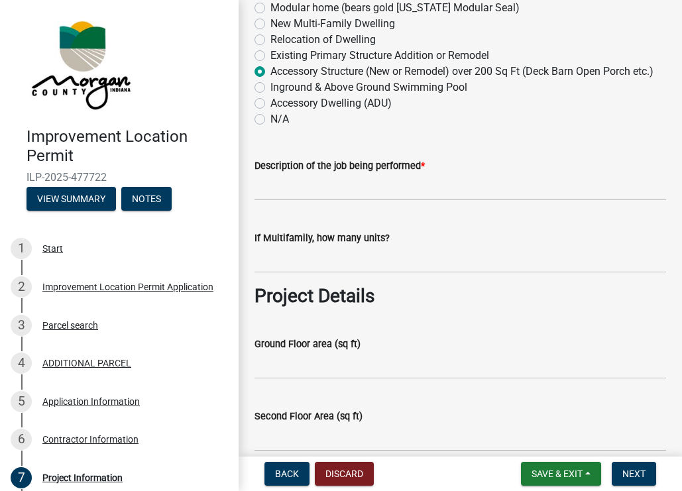
scroll to position [331, 0]
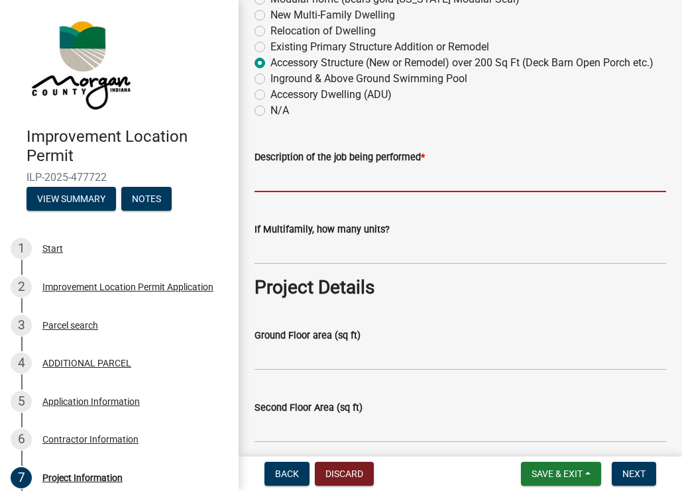
click at [383, 192] on input "Description of the job being performed *" at bounding box center [459, 178] width 411 height 27
type input "Detached garage 16x40 with std 8' sidewalls"
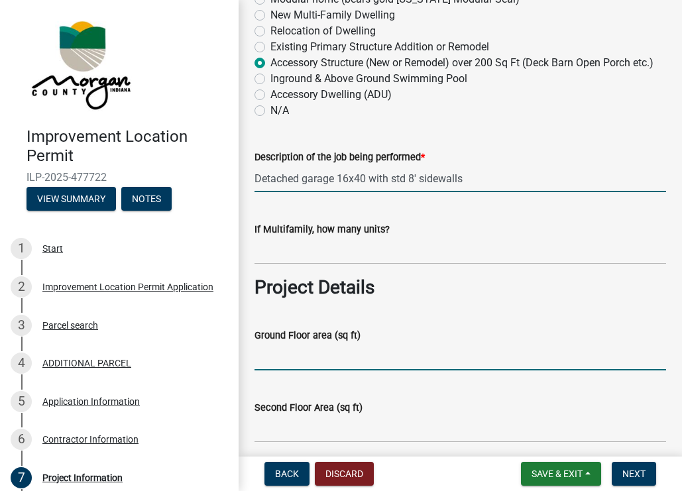
type input "640"
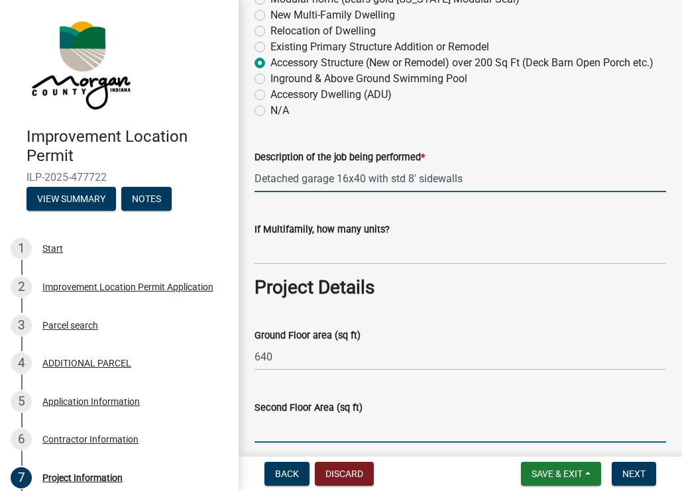
type input "na"
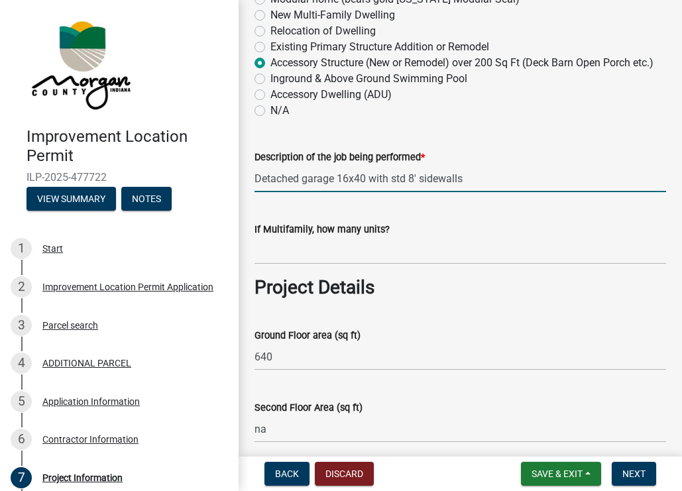
type input "na"
type input "640"
type input "na"
type input "640"
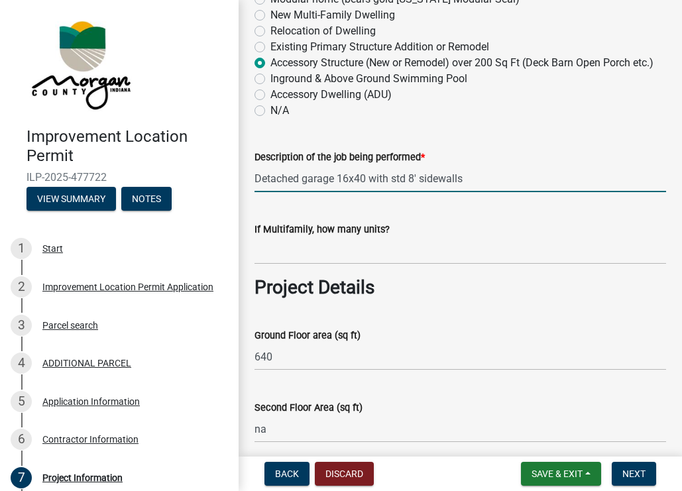
type input "0"
type input "57000"
type input "REMC"
type input "NA"
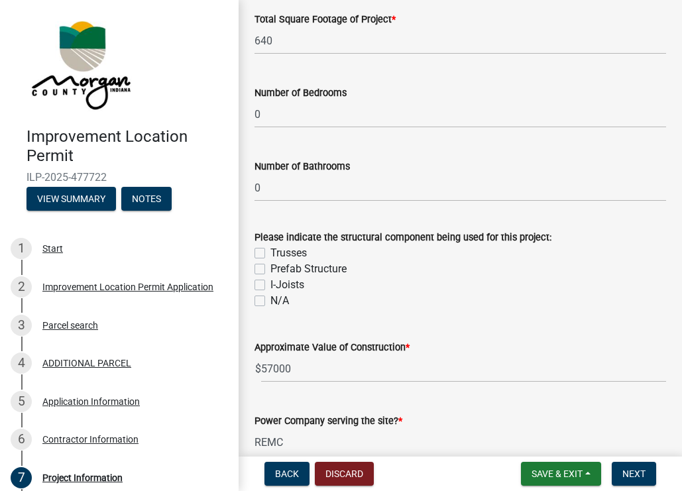
scroll to position [1104, 0]
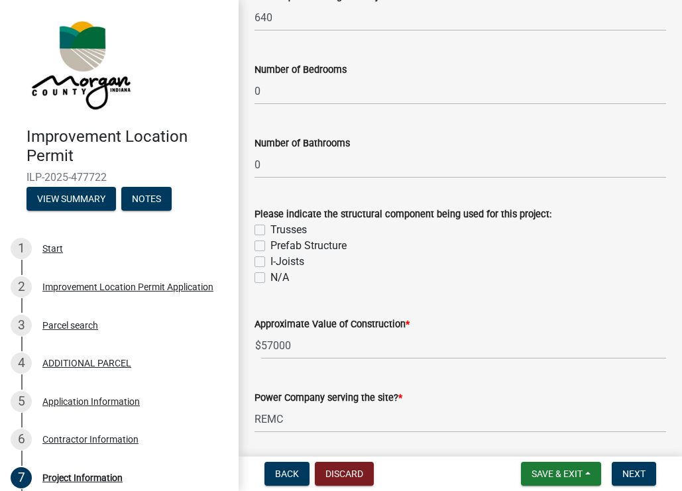
click at [270, 238] on label "Trusses" at bounding box center [288, 230] width 36 height 16
click at [270, 231] on input "Trusses" at bounding box center [274, 226] width 9 height 9
checkbox input "true"
checkbox input "false"
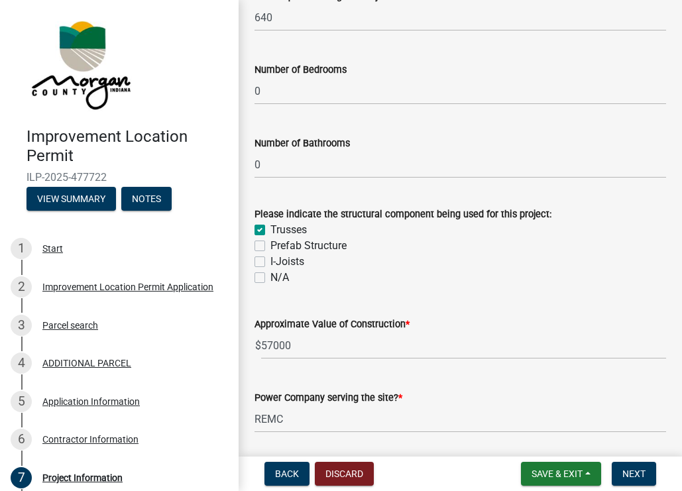
checkbox input "false"
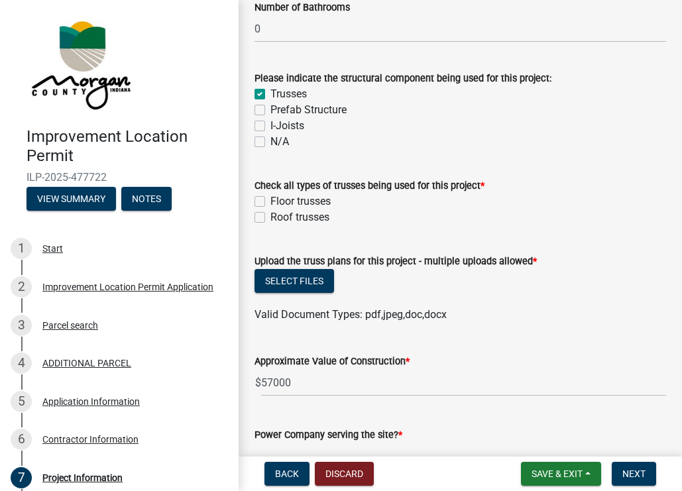
scroll to position [1259, 0]
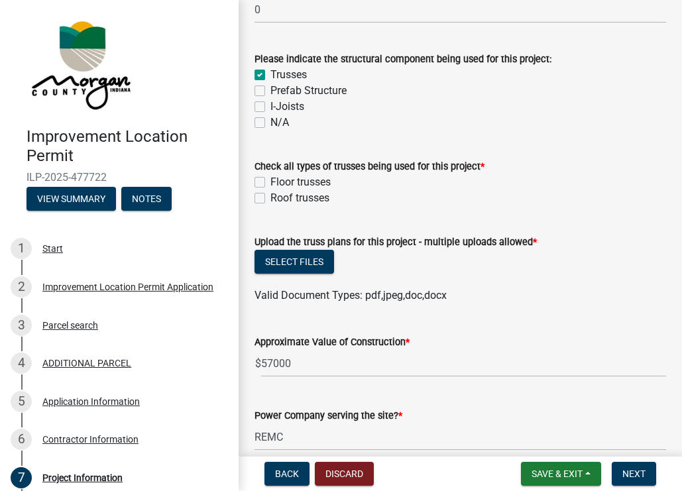
click at [270, 206] on label "Roof trusses" at bounding box center [299, 198] width 59 height 16
click at [270, 199] on input "Roof trusses" at bounding box center [274, 194] width 9 height 9
checkbox input "true"
checkbox input "false"
checkbox input "true"
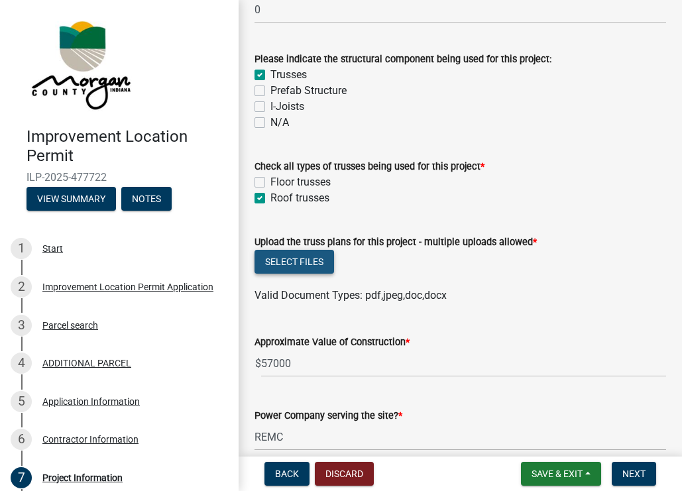
click at [294, 274] on button "Select files" at bounding box center [294, 262] width 80 height 24
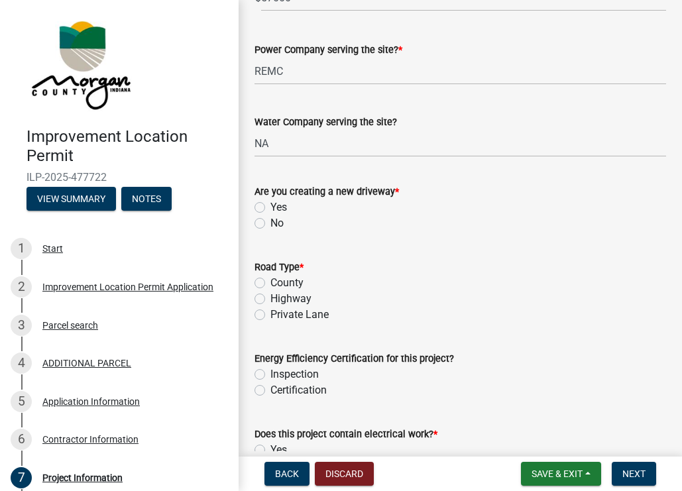
scroll to position [1678, 0]
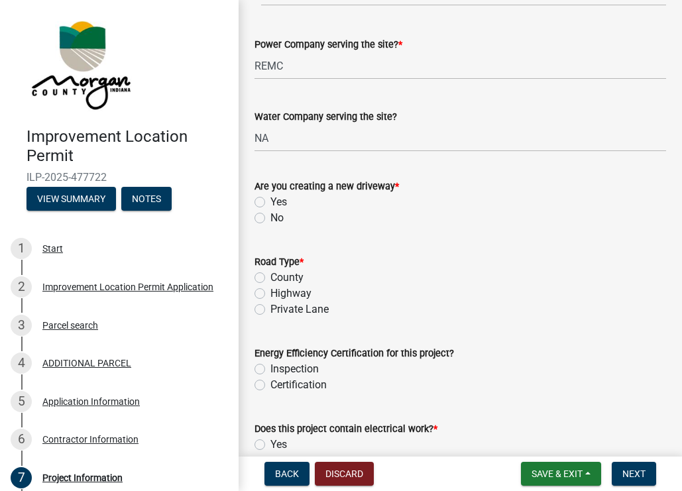
click at [270, 226] on label "No" at bounding box center [276, 218] width 13 height 16
click at [270, 219] on input "No" at bounding box center [274, 214] width 9 height 9
radio input "true"
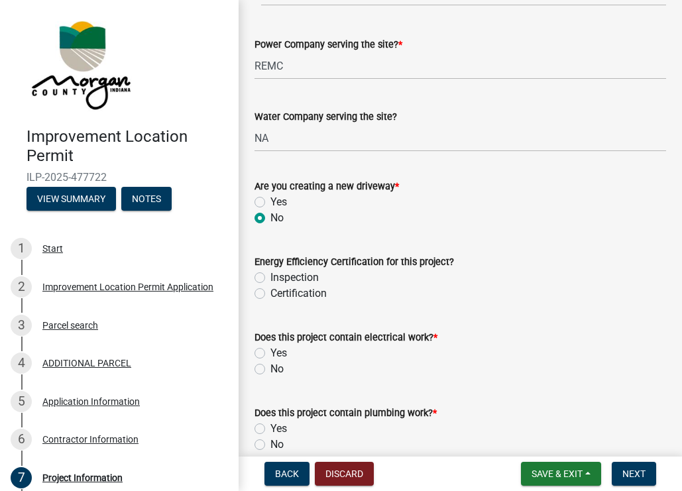
click at [270, 286] on label "Inspection" at bounding box center [294, 278] width 48 height 16
click at [270, 278] on input "Inspection" at bounding box center [274, 274] width 9 height 9
radio input "true"
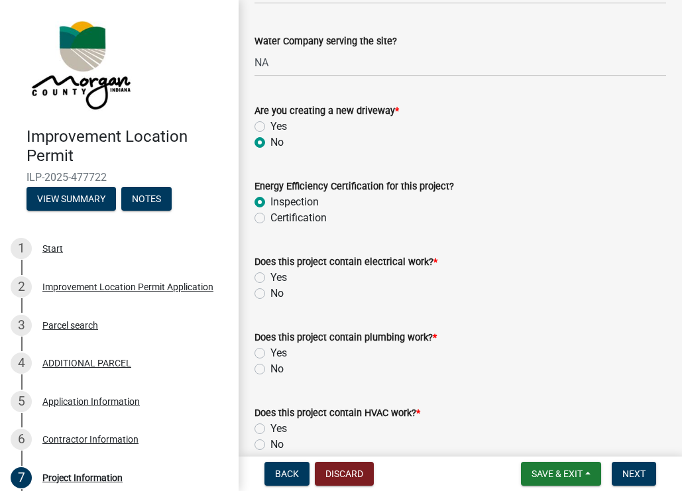
scroll to position [1789, 0]
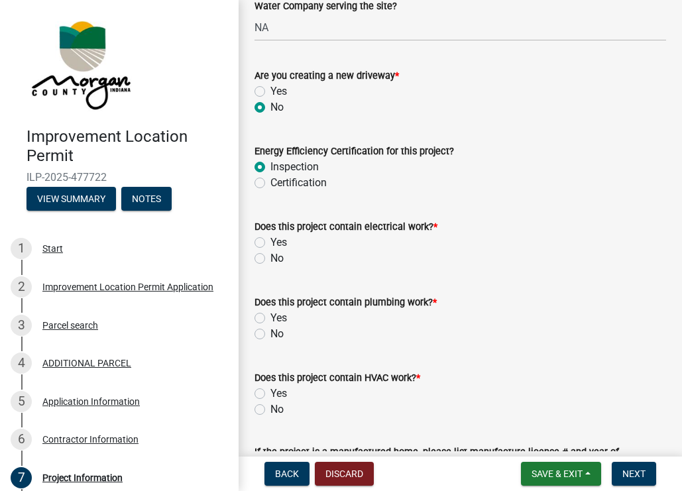
click at [270, 250] on label "Yes" at bounding box center [278, 243] width 17 height 16
click at [270, 243] on input "Yes" at bounding box center [274, 239] width 9 height 9
radio input "true"
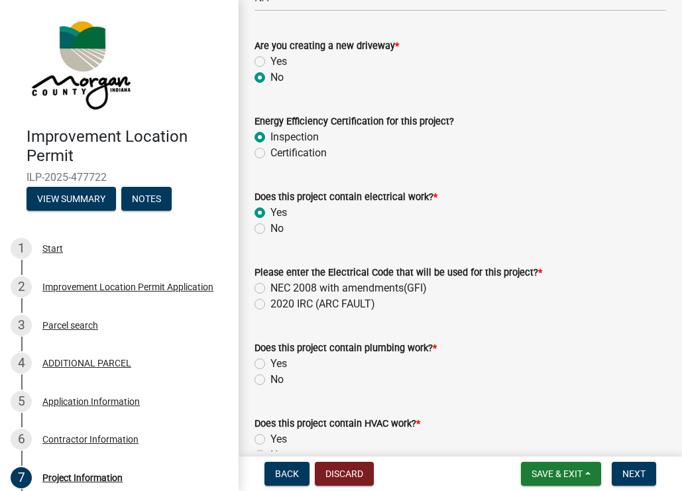
scroll to position [1833, 0]
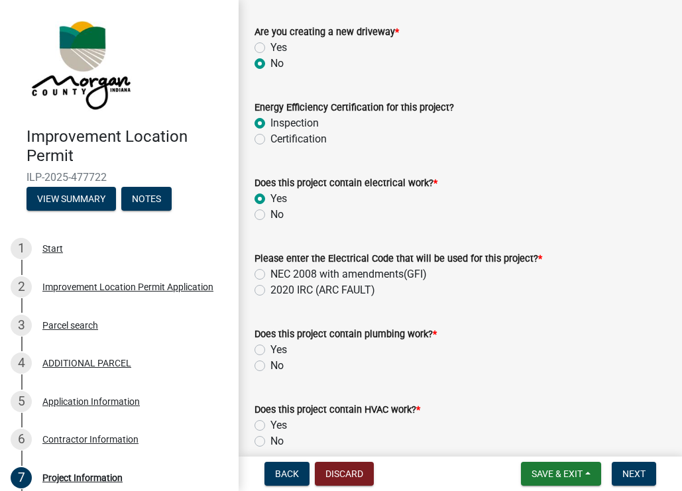
click at [270, 298] on label "2020 IRC (ARC FAULT)" at bounding box center [322, 290] width 105 height 16
click at [270, 291] on input "2020 IRC (ARC FAULT)" at bounding box center [274, 286] width 9 height 9
radio input "true"
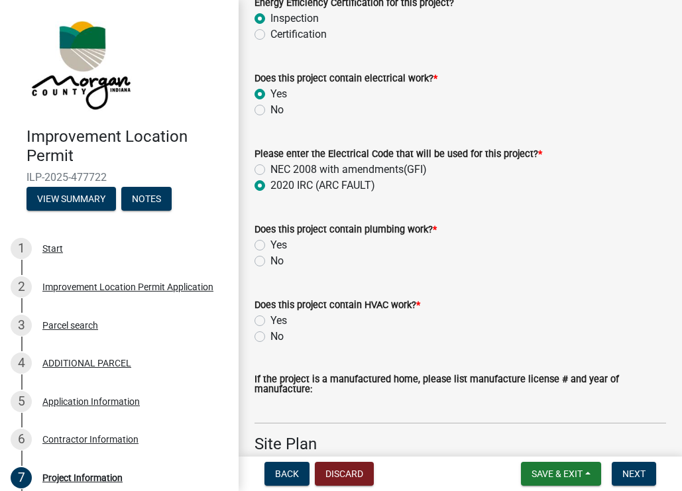
scroll to position [1965, 0]
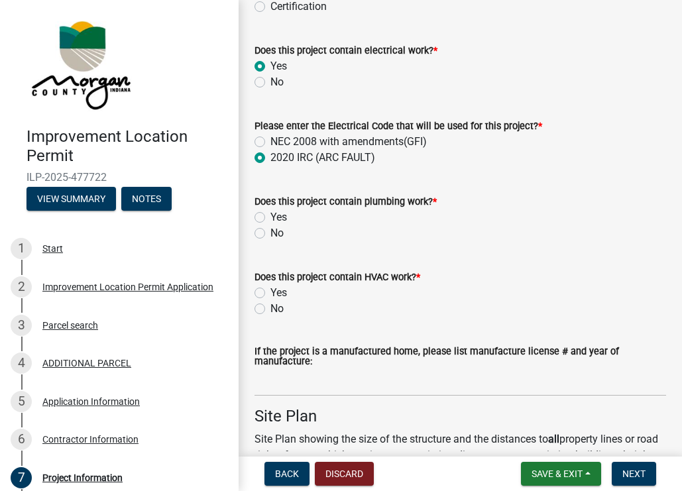
click at [270, 241] on label "No" at bounding box center [276, 233] width 13 height 16
click at [270, 234] on input "No" at bounding box center [274, 229] width 9 height 9
radio input "true"
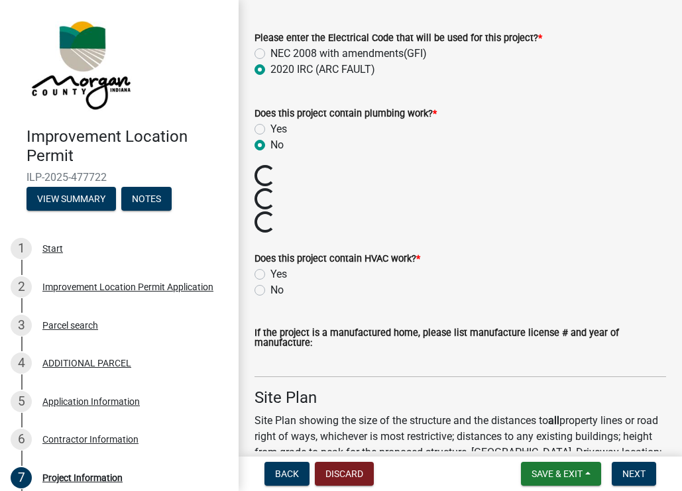
scroll to position [2054, 0]
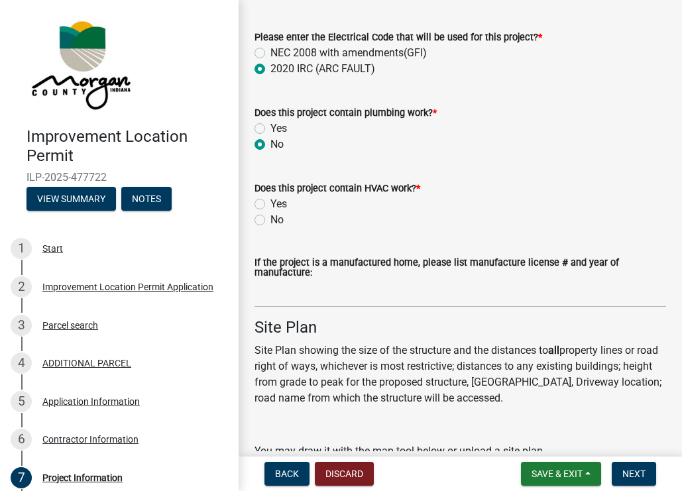
click at [270, 228] on label "No" at bounding box center [276, 220] width 13 height 16
click at [270, 221] on input "No" at bounding box center [274, 216] width 9 height 9
radio input "true"
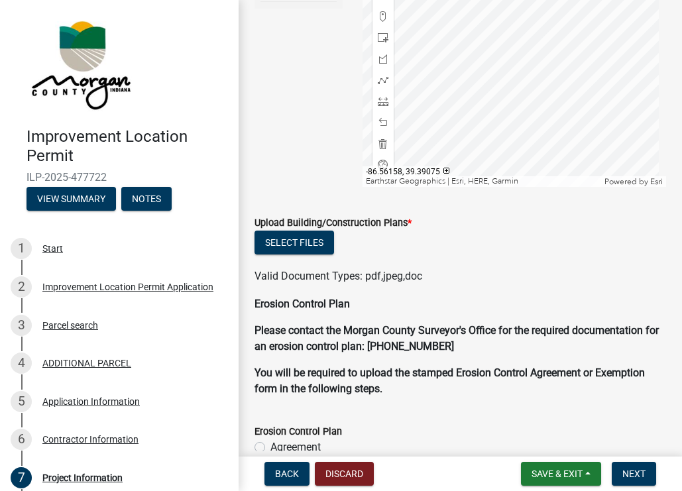
scroll to position [2827, 0]
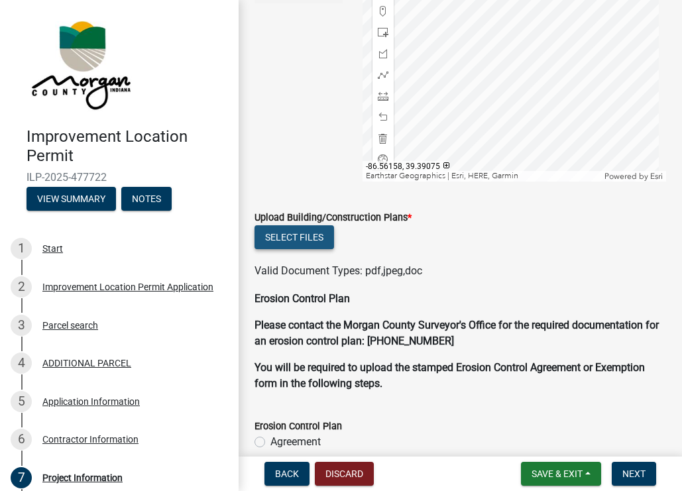
click at [299, 249] on button "Select files" at bounding box center [294, 237] width 80 height 24
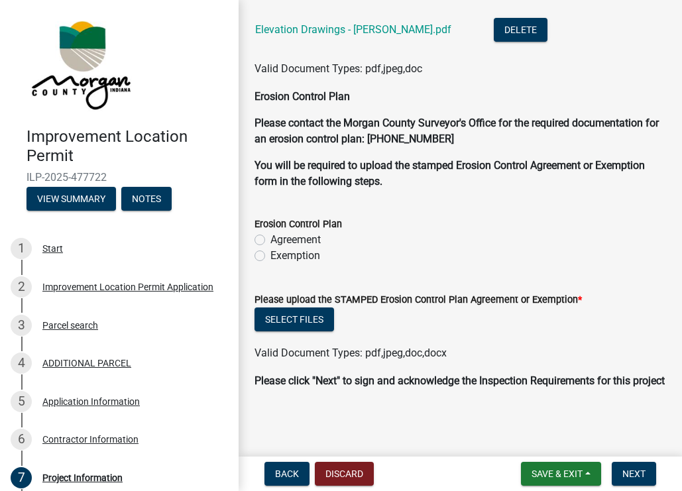
scroll to position [3301, 0]
click at [270, 248] on label "Exemption" at bounding box center [295, 256] width 50 height 16
click at [270, 248] on input "Exemption" at bounding box center [274, 252] width 9 height 9
radio input "true"
click at [293, 307] on button "Select files" at bounding box center [294, 319] width 80 height 24
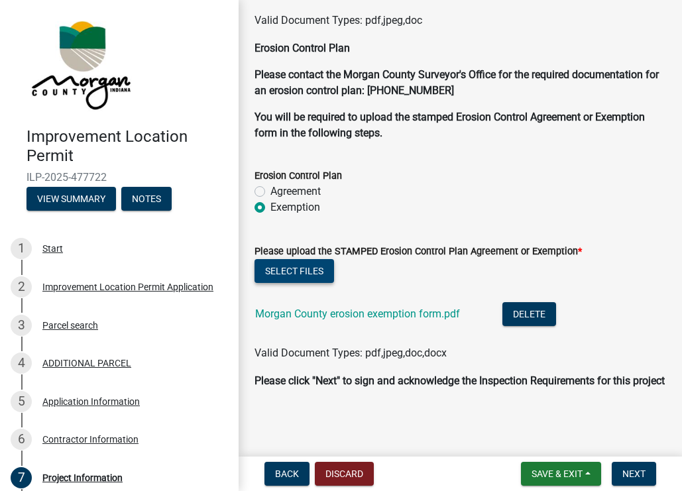
scroll to position [3349, 0]
click at [640, 473] on span "Next" at bounding box center [633, 473] width 23 height 11
click at [635, 476] on span "Next" at bounding box center [633, 473] width 23 height 11
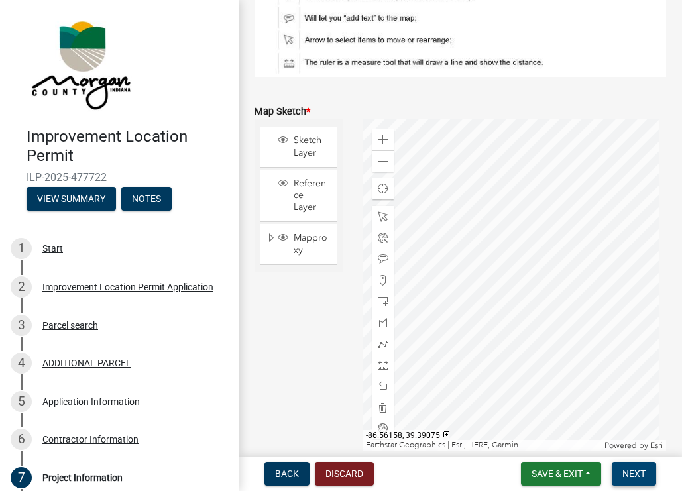
scroll to position [2536, 0]
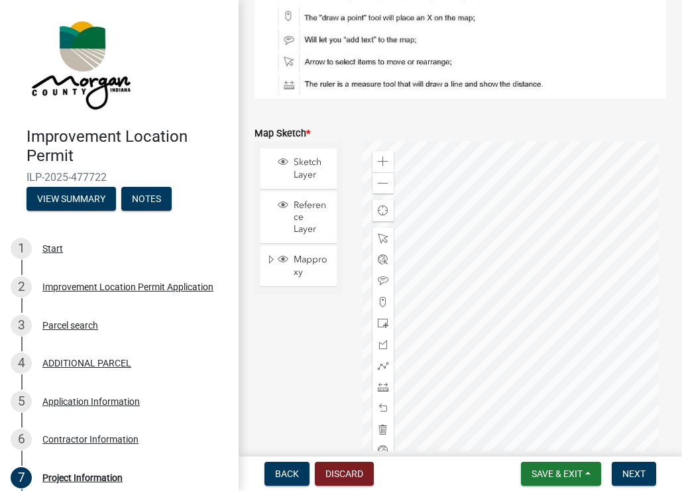
click at [295, 138] on label "Map Sketch *" at bounding box center [282, 133] width 56 height 9
click at [507, 238] on div at bounding box center [513, 306] width 303 height 331
click at [568, 212] on div at bounding box center [513, 306] width 303 height 331
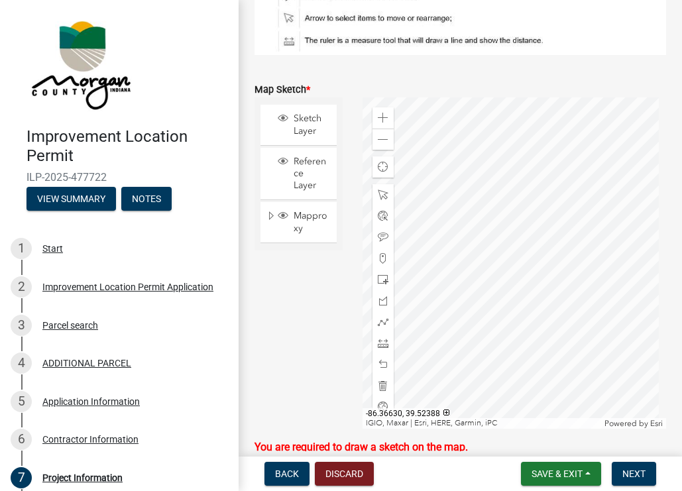
scroll to position [2580, 0]
click at [588, 235] on div at bounding box center [513, 262] width 303 height 331
click at [657, 291] on div at bounding box center [513, 262] width 303 height 331
click at [644, 296] on div at bounding box center [513, 262] width 303 height 331
click at [643, 127] on div at bounding box center [513, 262] width 303 height 331
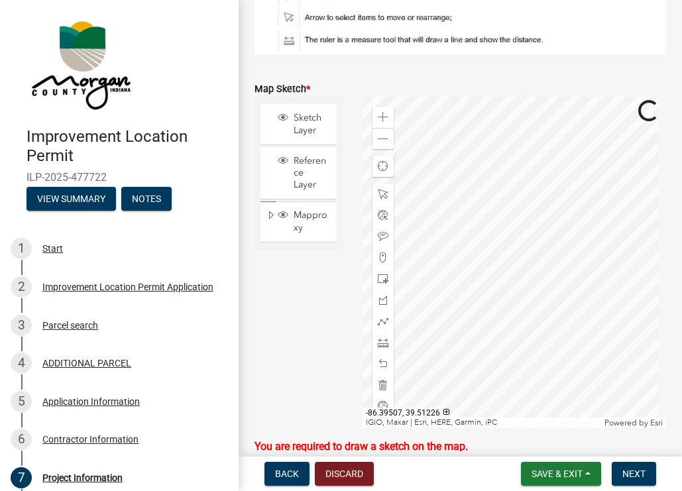
click at [545, 229] on div at bounding box center [513, 262] width 303 height 331
click at [433, 217] on div at bounding box center [513, 262] width 303 height 331
click at [409, 219] on div at bounding box center [513, 262] width 303 height 331
click at [362, 217] on div at bounding box center [513, 262] width 303 height 331
click at [423, 237] on div at bounding box center [513, 262] width 303 height 331
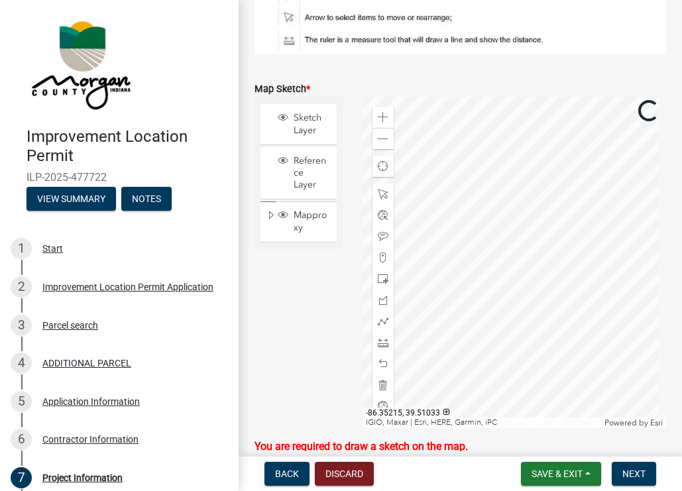
click at [561, 311] on div at bounding box center [513, 262] width 303 height 331
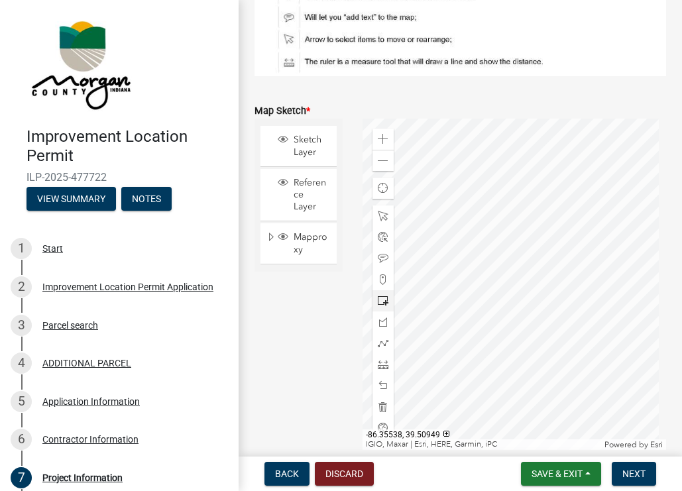
scroll to position [2558, 0]
click at [381, 167] on span at bounding box center [383, 161] width 11 height 11
click at [580, 266] on div at bounding box center [513, 284] width 303 height 331
click at [588, 215] on div at bounding box center [513, 284] width 303 height 331
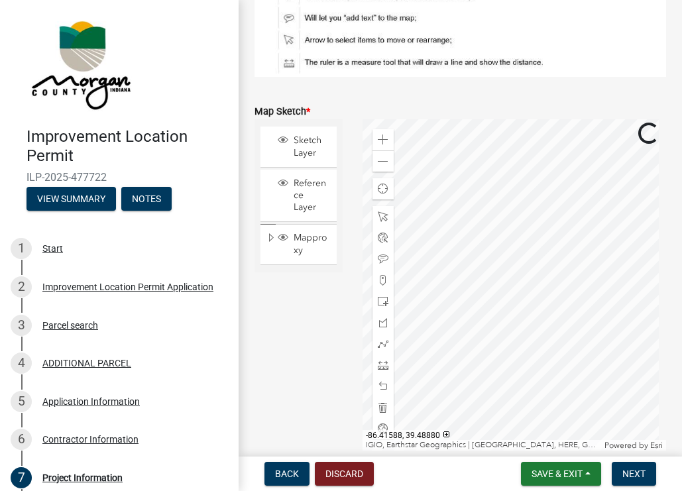
click at [553, 180] on div at bounding box center [513, 284] width 303 height 331
click at [398, 451] on div at bounding box center [513, 284] width 303 height 331
click at [455, 376] on div at bounding box center [513, 284] width 303 height 331
click at [612, 225] on div at bounding box center [513, 284] width 303 height 331
click at [603, 231] on div at bounding box center [513, 284] width 303 height 331
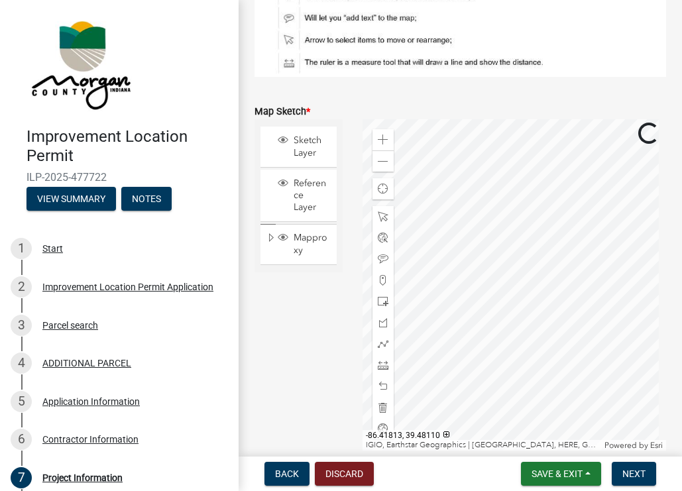
click at [578, 243] on div at bounding box center [513, 284] width 303 height 331
click at [511, 293] on div at bounding box center [513, 284] width 303 height 331
click at [465, 181] on div at bounding box center [513, 284] width 303 height 331
click at [413, 347] on div at bounding box center [513, 284] width 303 height 331
click at [601, 264] on div at bounding box center [513, 284] width 303 height 331
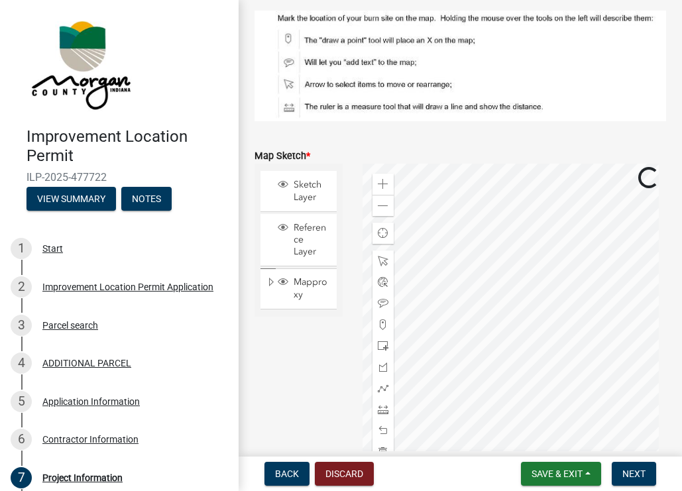
scroll to position [2514, 0]
click at [562, 219] on div at bounding box center [513, 328] width 303 height 331
click at [380, 189] on span at bounding box center [383, 183] width 11 height 11
click at [514, 373] on div at bounding box center [513, 328] width 303 height 331
click at [519, 295] on div at bounding box center [513, 328] width 303 height 331
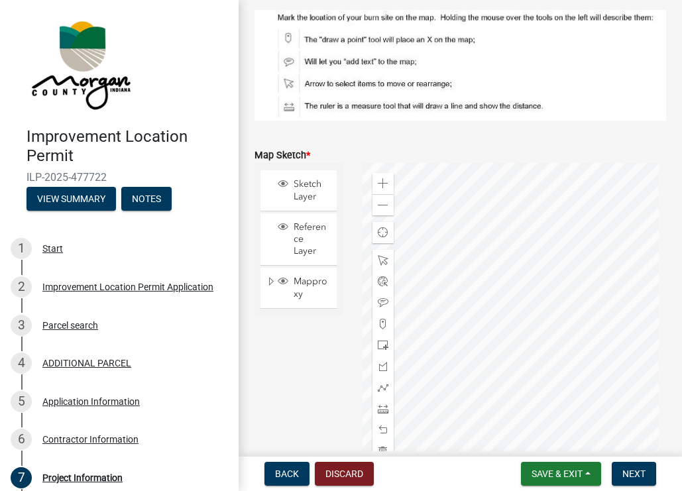
click at [492, 294] on div at bounding box center [513, 328] width 303 height 331
click at [534, 279] on div at bounding box center [513, 328] width 303 height 331
click at [561, 280] on div at bounding box center [513, 328] width 303 height 331
click at [378, 189] on span at bounding box center [383, 183] width 11 height 11
click at [474, 303] on div at bounding box center [513, 328] width 303 height 331
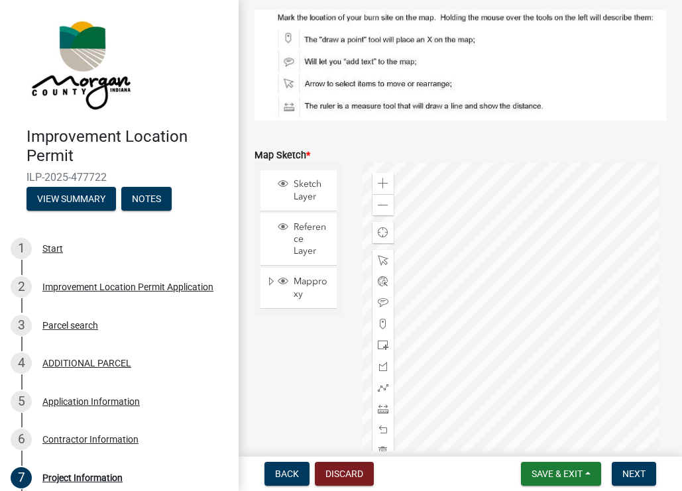
click at [461, 285] on div at bounding box center [513, 328] width 303 height 331
click at [425, 300] on div at bounding box center [513, 328] width 303 height 331
click at [536, 278] on div at bounding box center [513, 328] width 303 height 331
click at [560, 256] on div at bounding box center [513, 328] width 303 height 331
click at [549, 363] on div at bounding box center [513, 328] width 303 height 331
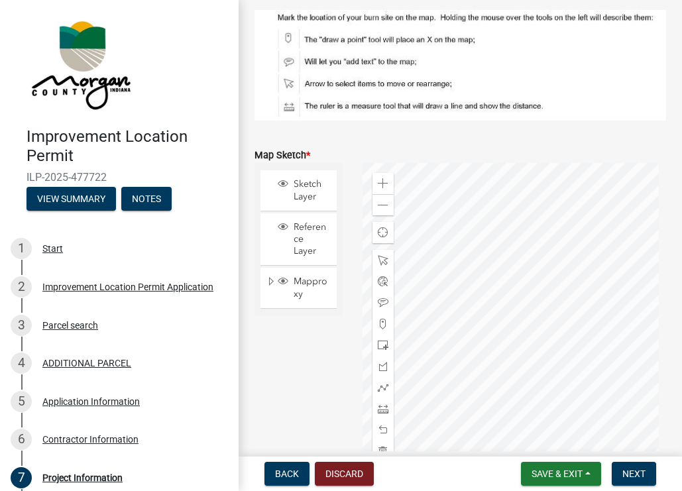
click at [436, 328] on div at bounding box center [513, 328] width 303 height 331
click at [474, 338] on div at bounding box center [513, 328] width 303 height 331
click at [616, 348] on div at bounding box center [513, 328] width 303 height 331
click at [648, 264] on div at bounding box center [513, 328] width 303 height 331
click at [626, 292] on div at bounding box center [513, 328] width 303 height 331
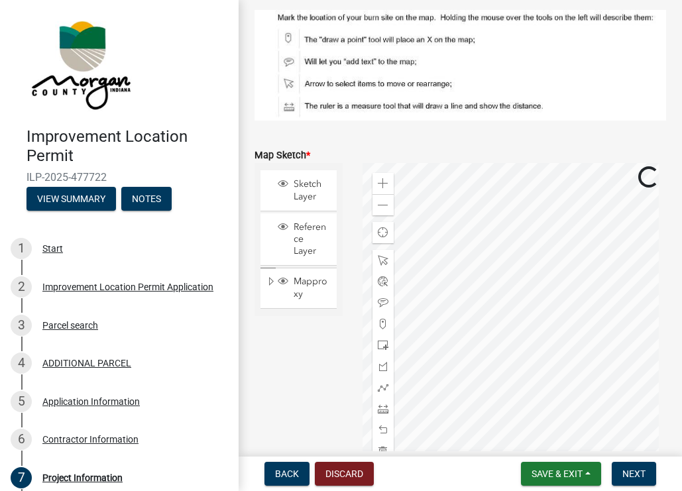
click at [585, 296] on div at bounding box center [513, 328] width 303 height 331
click at [568, 295] on div at bounding box center [513, 328] width 303 height 331
click at [580, 303] on div at bounding box center [513, 328] width 303 height 331
click at [651, 298] on div at bounding box center [513, 328] width 303 height 331
click at [617, 311] on div at bounding box center [513, 328] width 303 height 331
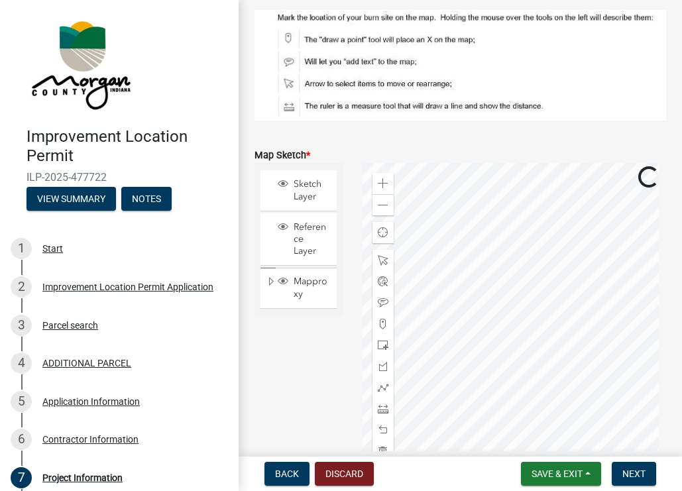
click at [628, 305] on div at bounding box center [513, 328] width 303 height 331
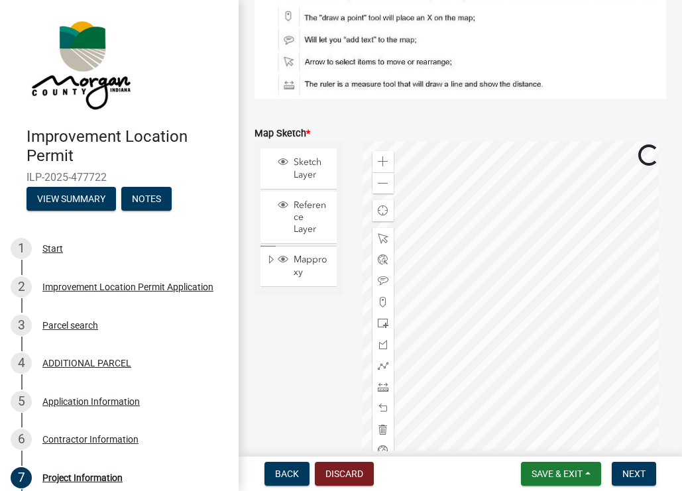
scroll to position [2536, 0]
click at [594, 298] on div at bounding box center [513, 306] width 303 height 331
click at [622, 300] on div at bounding box center [513, 306] width 303 height 331
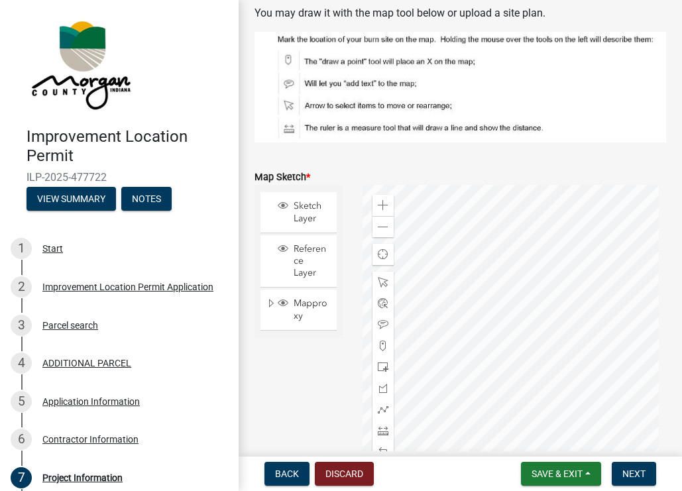
scroll to position [2491, 0]
click at [513, 246] on div at bounding box center [513, 351] width 303 height 331
click at [374, 216] on div "Zoom in" at bounding box center [382, 205] width 21 height 21
click at [478, 341] on div at bounding box center [513, 351] width 303 height 331
click at [471, 284] on div at bounding box center [513, 351] width 303 height 331
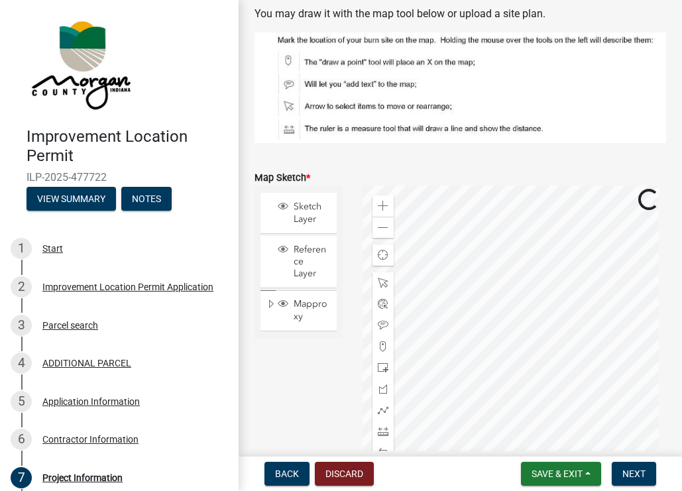
click at [459, 338] on div at bounding box center [513, 351] width 303 height 331
click at [411, 388] on div at bounding box center [513, 351] width 303 height 331
click at [391, 334] on div at bounding box center [513, 351] width 303 height 331
click at [506, 313] on div at bounding box center [513, 351] width 303 height 331
click at [546, 323] on div at bounding box center [513, 351] width 303 height 331
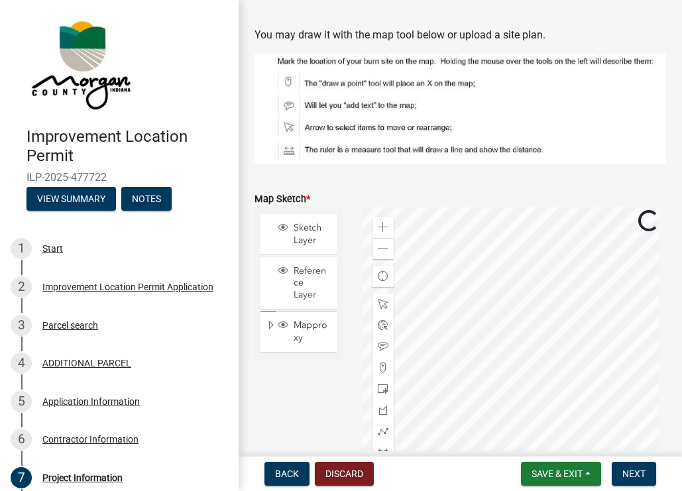
scroll to position [2470, 0]
click at [382, 233] on span at bounding box center [383, 228] width 11 height 11
click at [517, 351] on div at bounding box center [513, 372] width 303 height 331
click at [382, 374] on span at bounding box center [383, 368] width 11 height 11
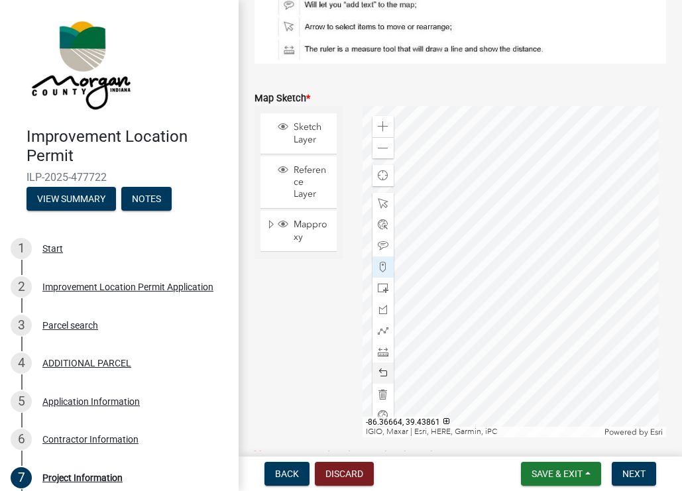
click at [514, 170] on div at bounding box center [513, 271] width 303 height 331
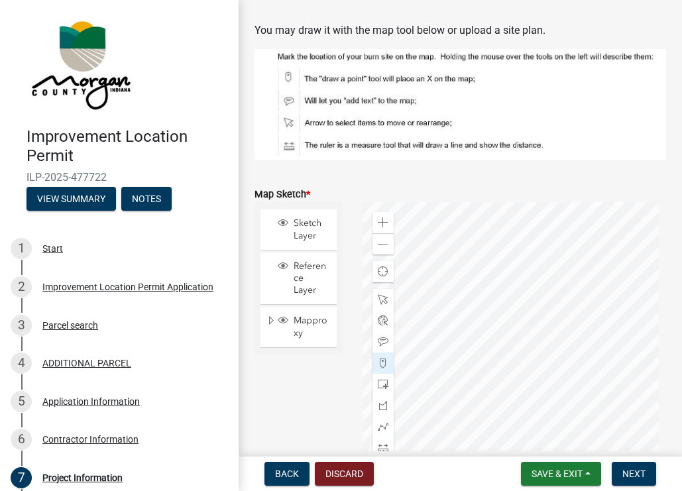
scroll to position [2487, 0]
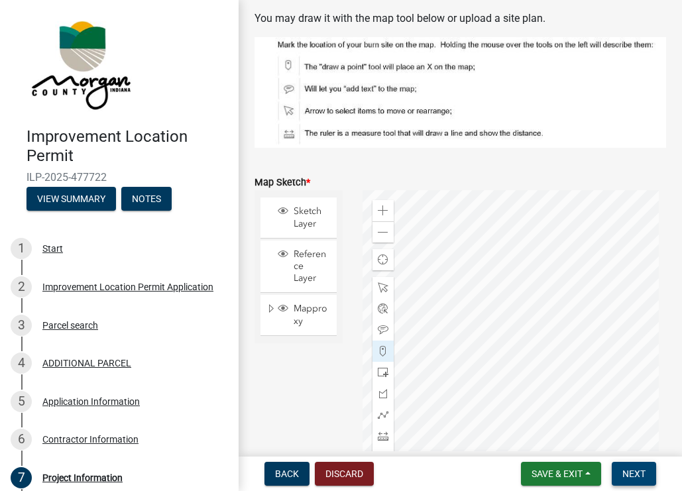
click at [637, 474] on span "Next" at bounding box center [633, 473] width 23 height 11
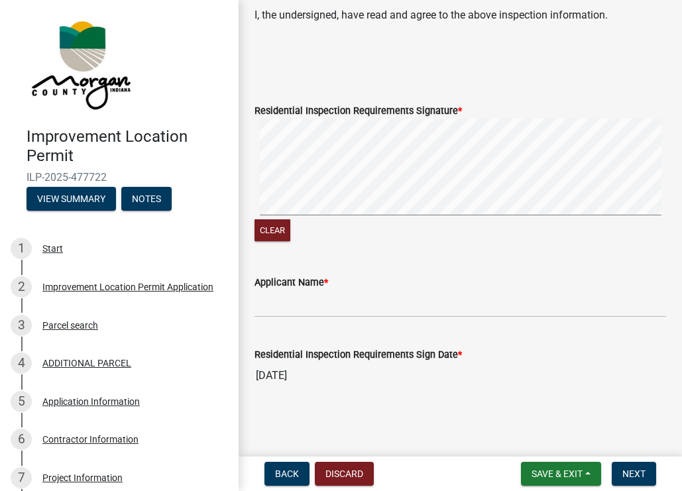
scroll to position [635, 0]
click at [325, 303] on input "Applicant Name *" at bounding box center [459, 303] width 411 height 27
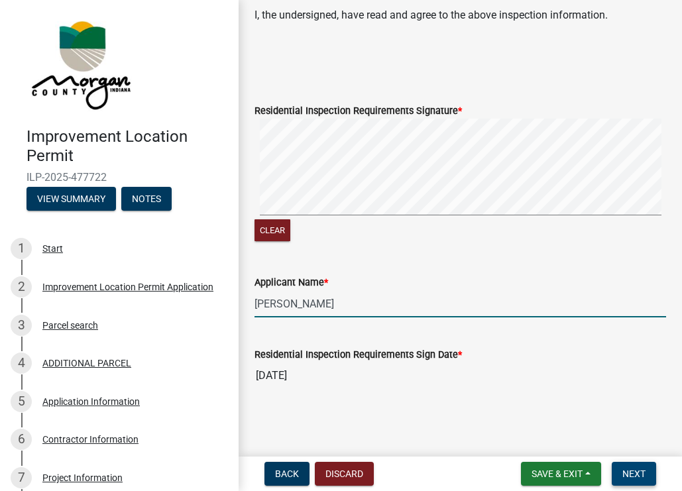
type input "Jeff Rabourn"
click at [639, 473] on span "Next" at bounding box center [633, 473] width 23 height 11
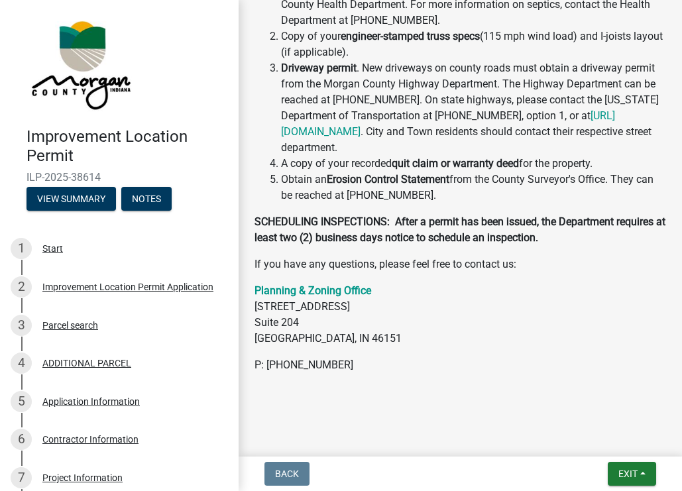
scroll to position [686, 0]
click at [633, 472] on span "Exit" at bounding box center [627, 473] width 19 height 11
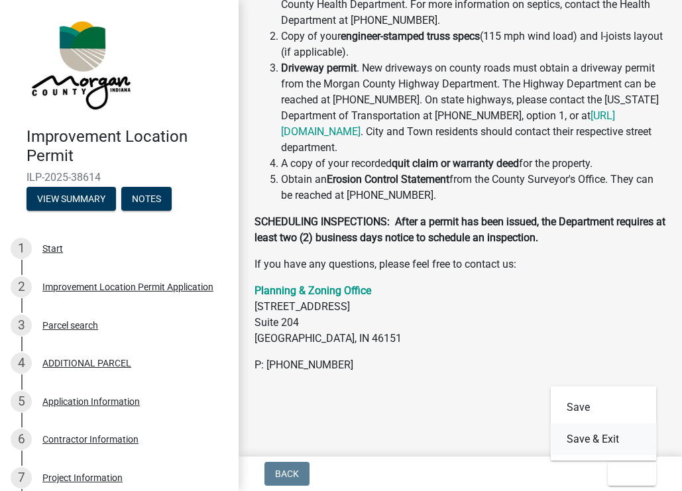
click at [582, 440] on button "Save & Exit" at bounding box center [604, 439] width 106 height 32
